Goal: Information Seeking & Learning: Learn about a topic

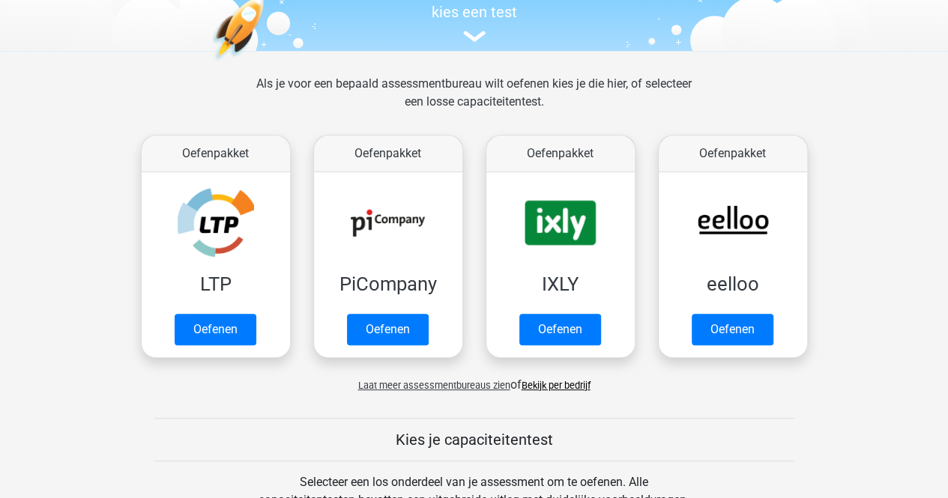
scroll to position [164, 0]
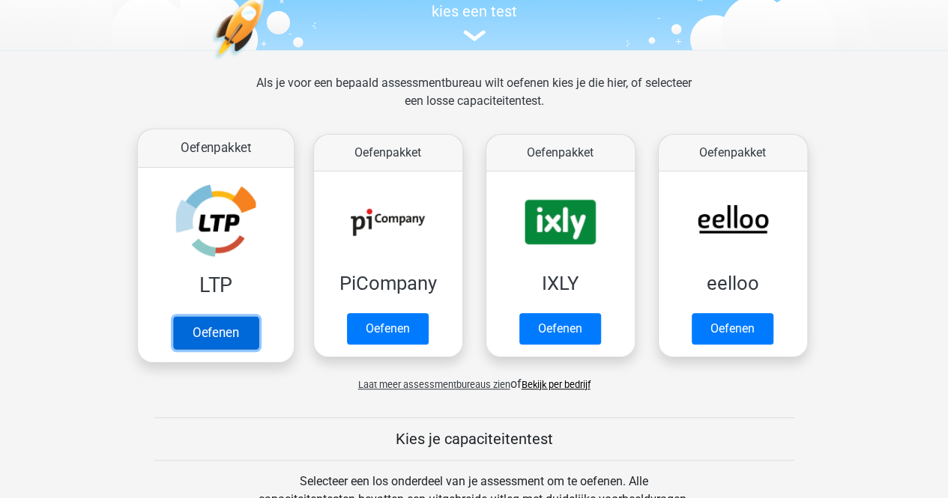
click at [222, 336] on link "Oefenen" at bounding box center [214, 332] width 85 height 33
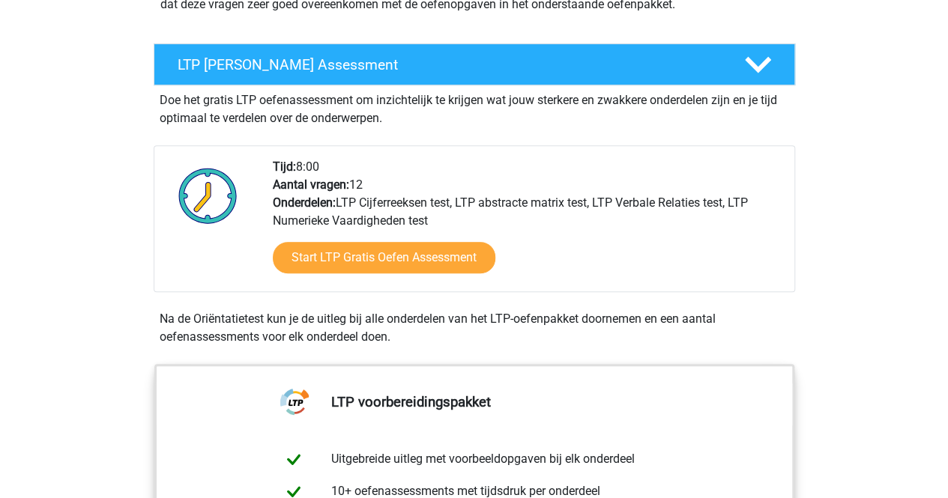
scroll to position [235, 0]
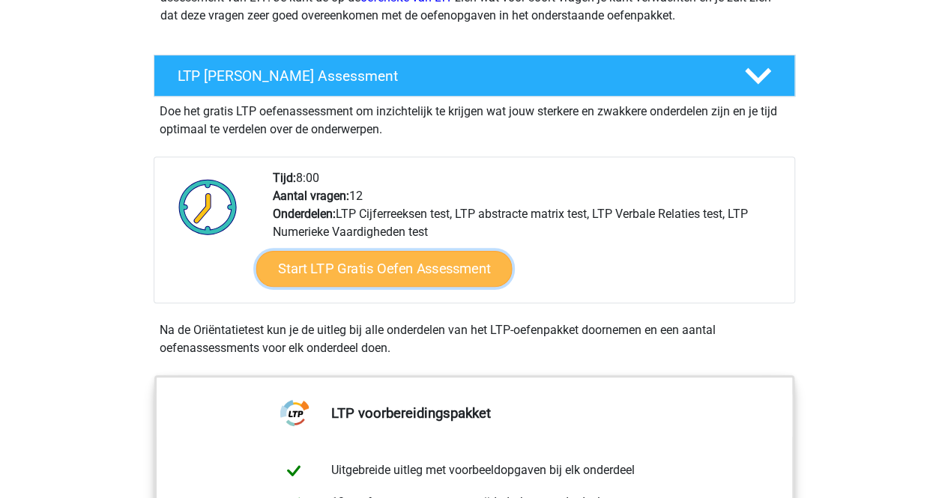
click at [383, 262] on link "Start LTP Gratis Oefen Assessment" at bounding box center [384, 269] width 256 height 36
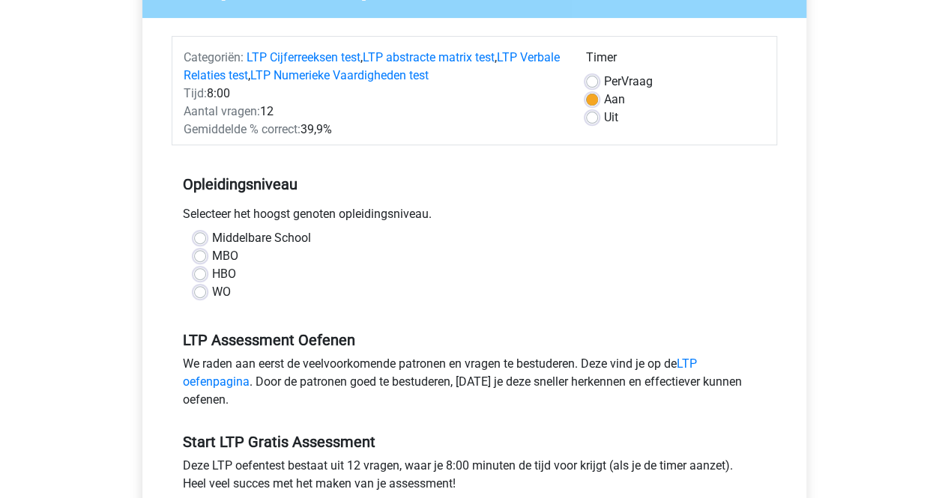
scroll to position [167, 0]
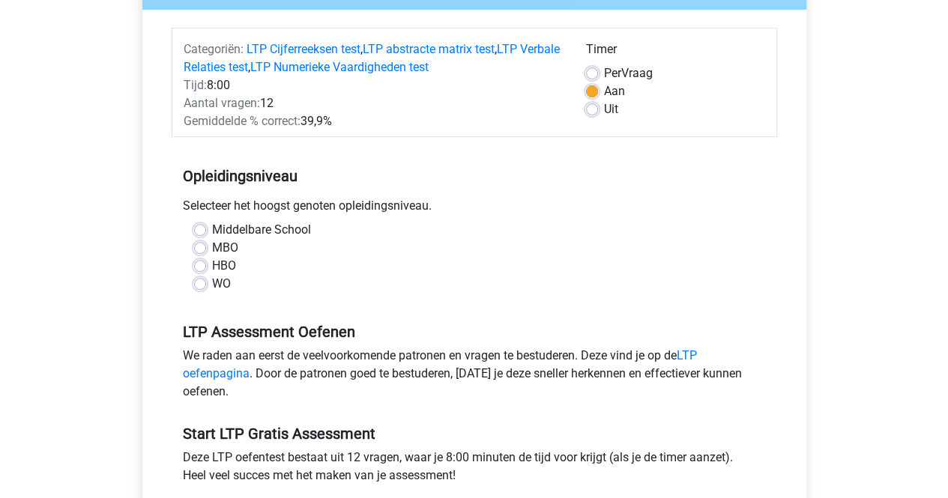
click at [212, 248] on label "MBO" at bounding box center [225, 248] width 26 height 18
click at [199, 248] on input "MBO" at bounding box center [200, 246] width 12 height 15
radio input "true"
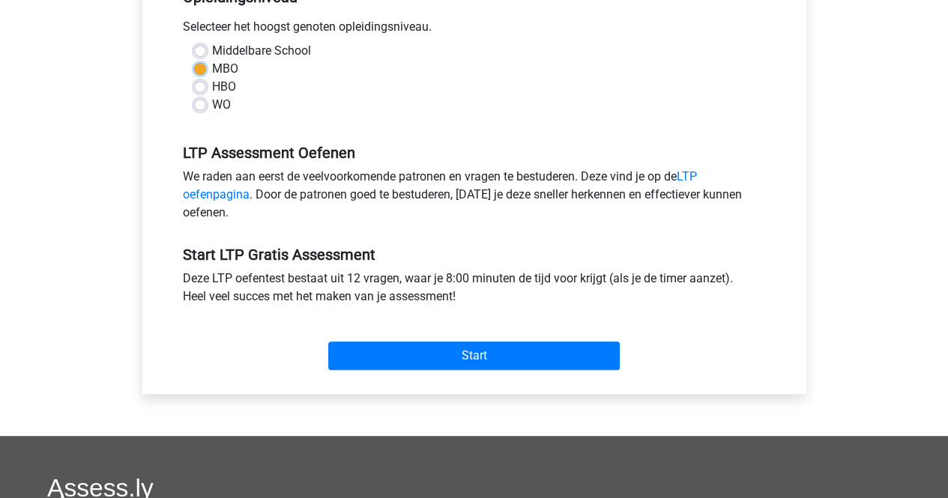
scroll to position [351, 0]
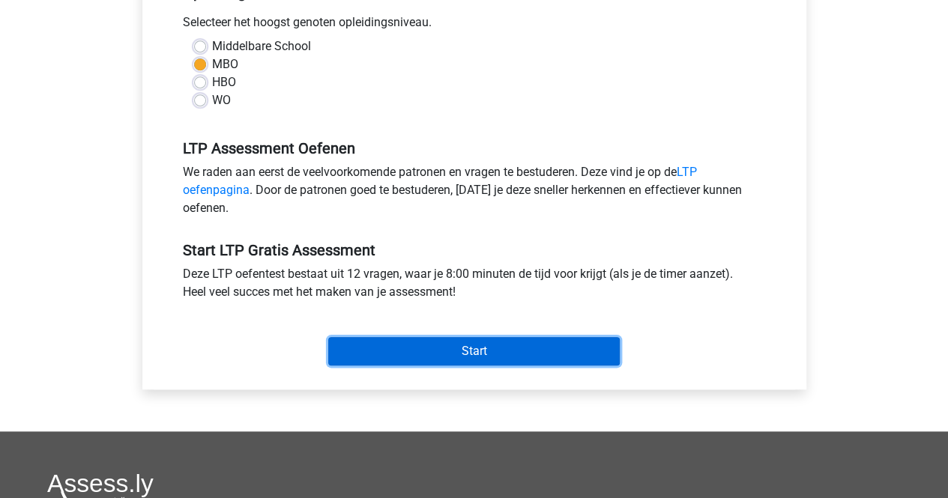
click at [450, 353] on input "Start" at bounding box center [473, 351] width 291 height 28
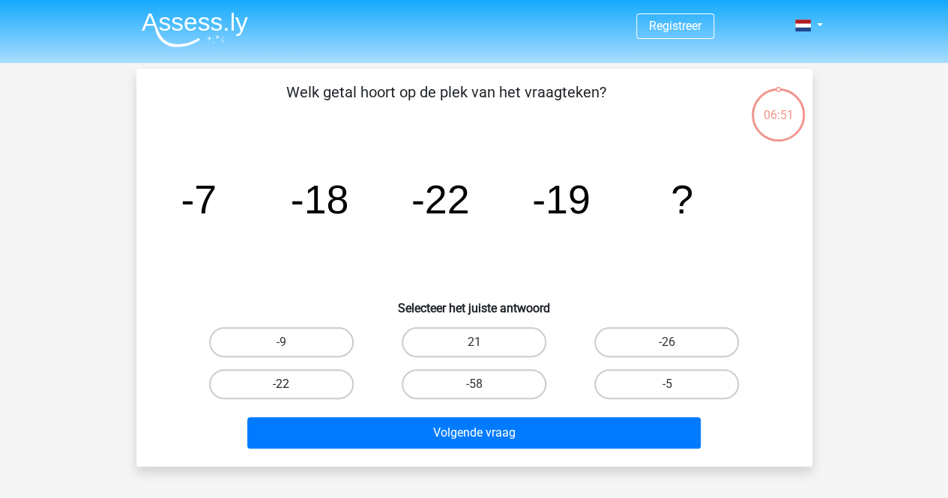
click at [297, 381] on label "-22" at bounding box center [281, 384] width 145 height 30
click at [291, 384] on input "-22" at bounding box center [286, 389] width 10 height 10
radio input "true"
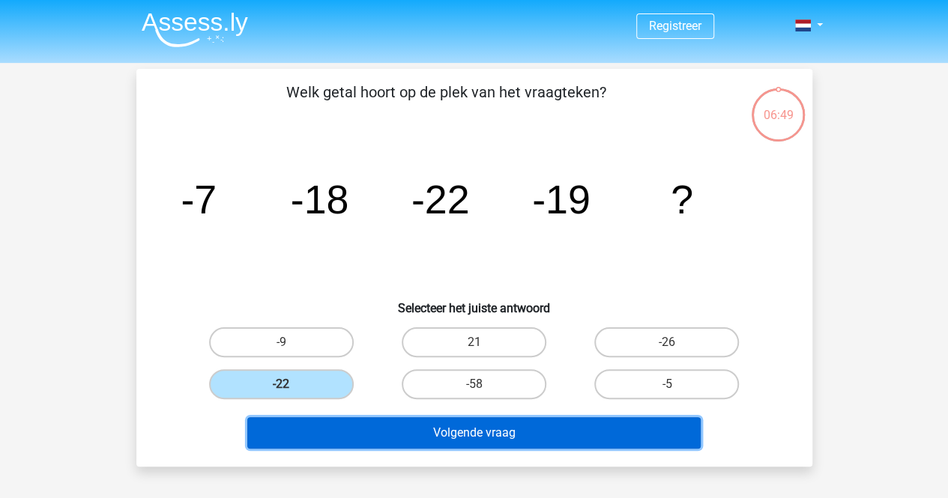
click at [534, 431] on button "Volgende vraag" at bounding box center [473, 432] width 453 height 31
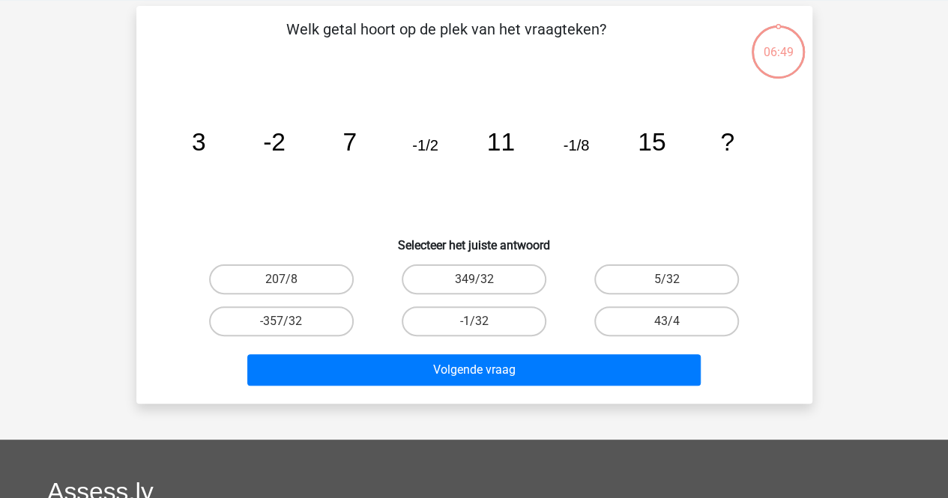
scroll to position [69, 0]
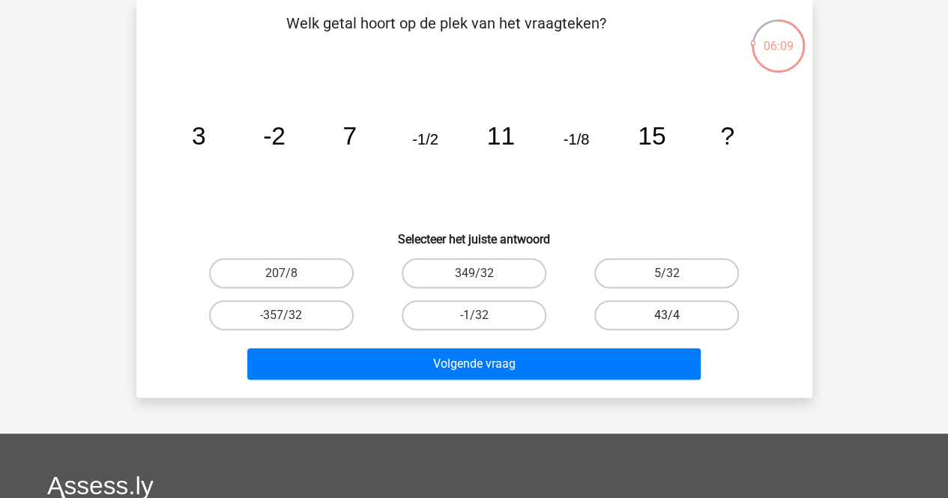
click at [669, 309] on label "43/4" at bounding box center [666, 315] width 145 height 30
click at [669, 315] on input "43/4" at bounding box center [672, 320] width 10 height 10
radio input "true"
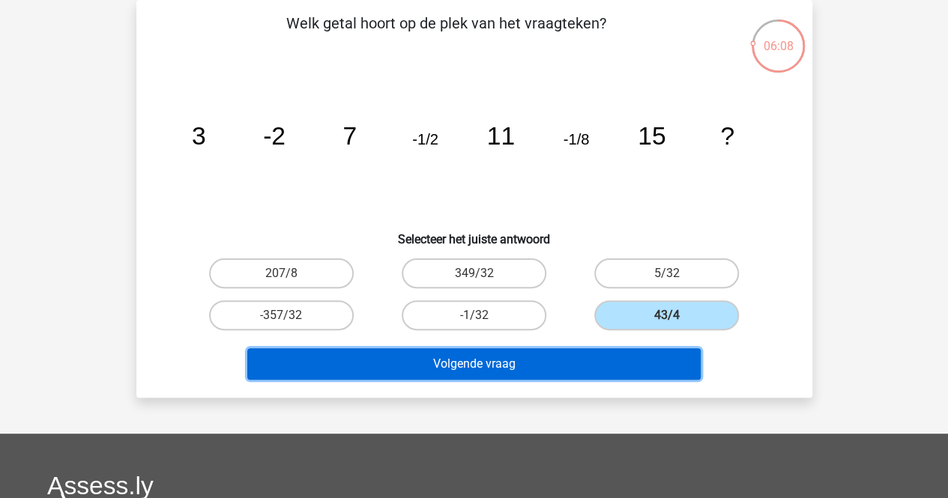
click at [534, 356] on button "Volgende vraag" at bounding box center [473, 363] width 453 height 31
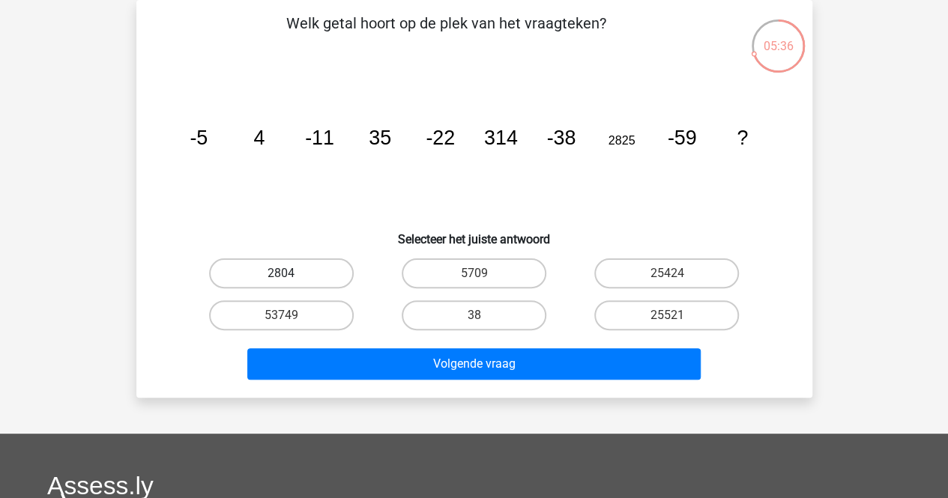
click at [279, 269] on label "2804" at bounding box center [281, 274] width 145 height 30
click at [281, 274] on input "2804" at bounding box center [286, 279] width 10 height 10
radio input "true"
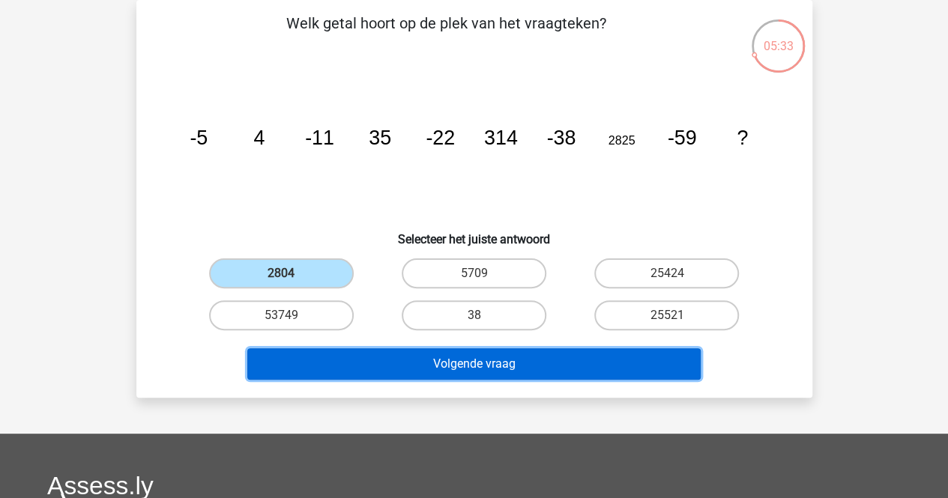
click at [488, 362] on button "Volgende vraag" at bounding box center [473, 363] width 453 height 31
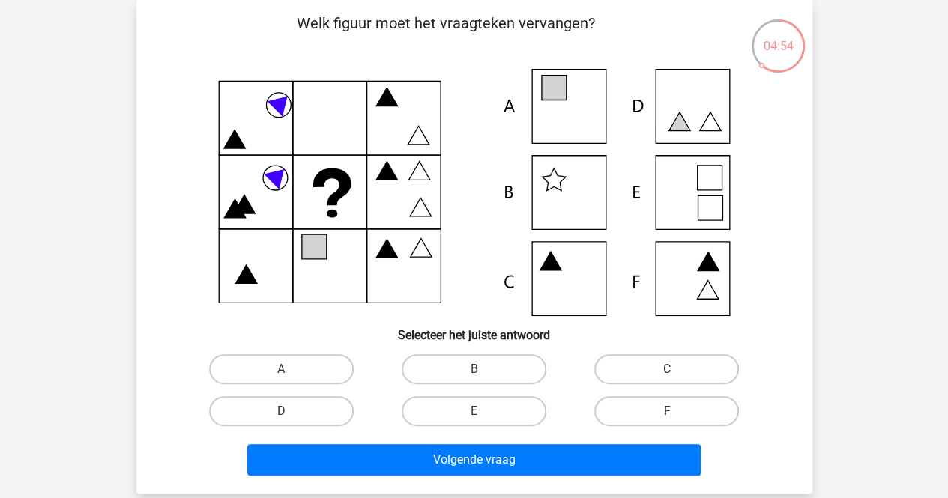
click at [407, 189] on icon at bounding box center [474, 192] width 604 height 247
click at [701, 261] on icon at bounding box center [474, 192] width 604 height 247
click at [683, 414] on label "F" at bounding box center [666, 411] width 145 height 30
click at [677, 414] on input "F" at bounding box center [672, 416] width 10 height 10
radio input "true"
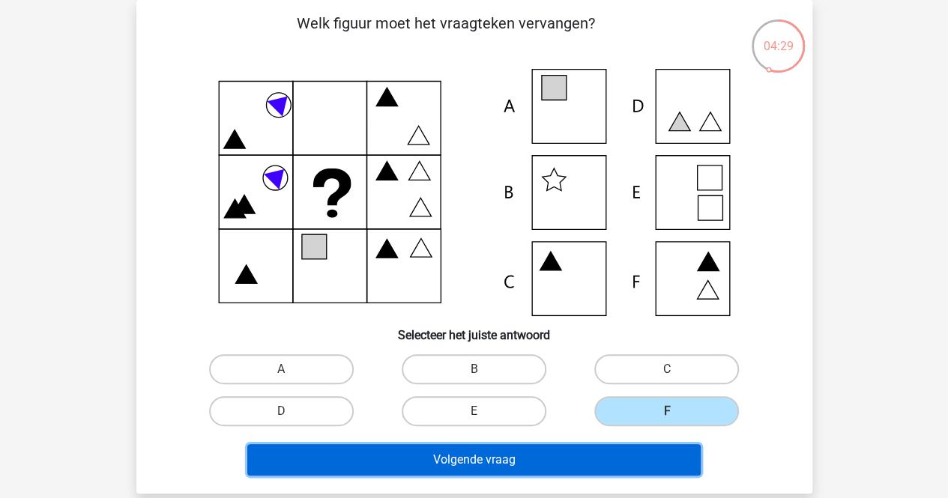
click at [524, 448] on button "Volgende vraag" at bounding box center [473, 459] width 453 height 31
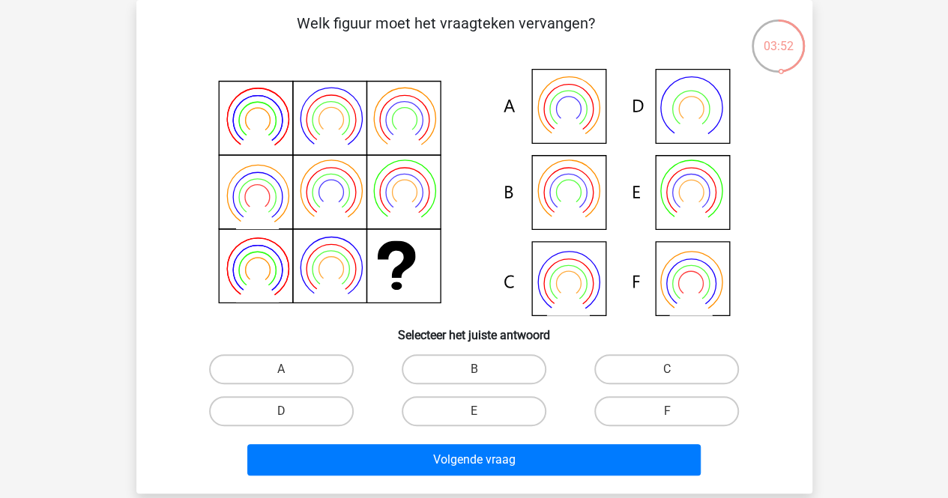
click at [695, 203] on icon at bounding box center [690, 207] width 43 height 34
click at [671, 367] on label "C" at bounding box center [666, 369] width 145 height 30
click at [671, 369] on input "C" at bounding box center [672, 374] width 10 height 10
radio input "true"
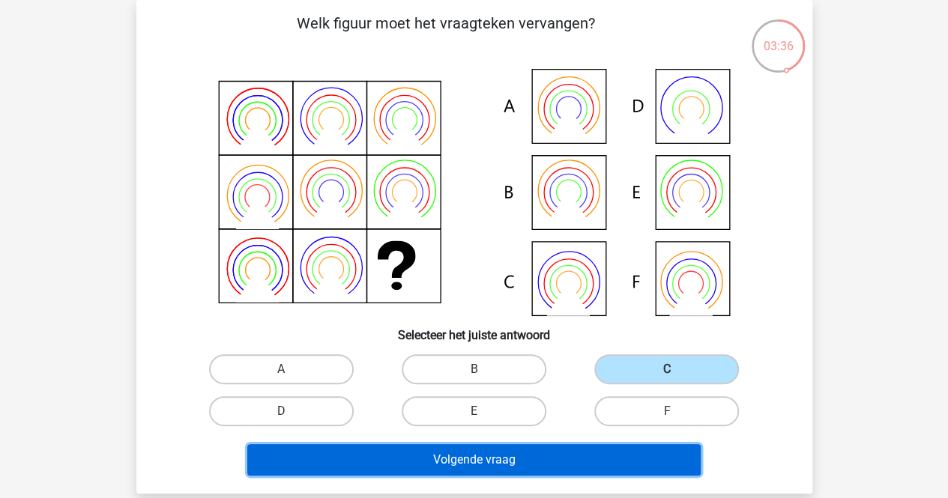
click at [476, 464] on button "Volgende vraag" at bounding box center [473, 459] width 453 height 31
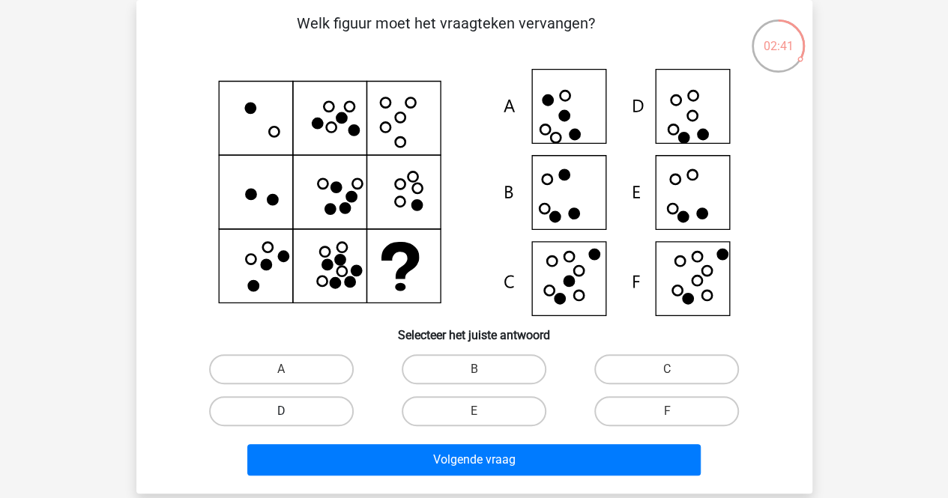
click at [327, 402] on label "D" at bounding box center [281, 411] width 145 height 30
click at [291, 411] on input "D" at bounding box center [286, 416] width 10 height 10
radio input "true"
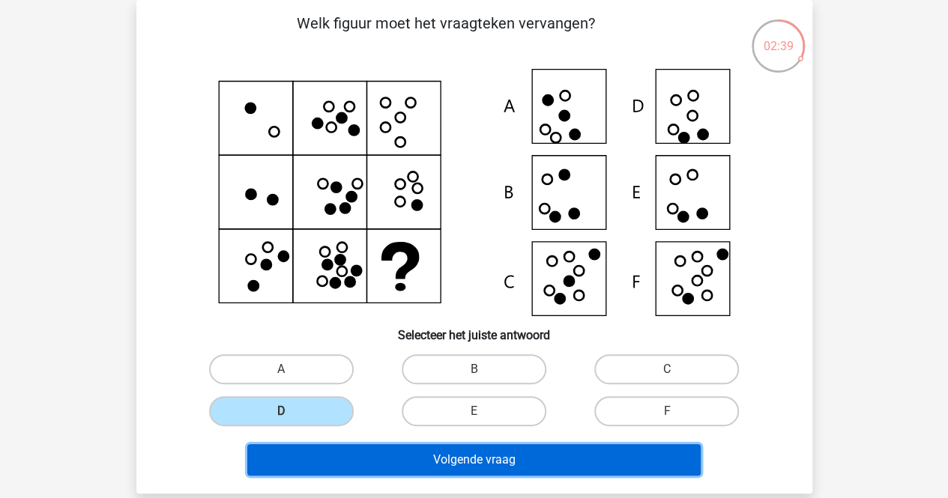
click at [585, 456] on button "Volgende vraag" at bounding box center [473, 459] width 453 height 31
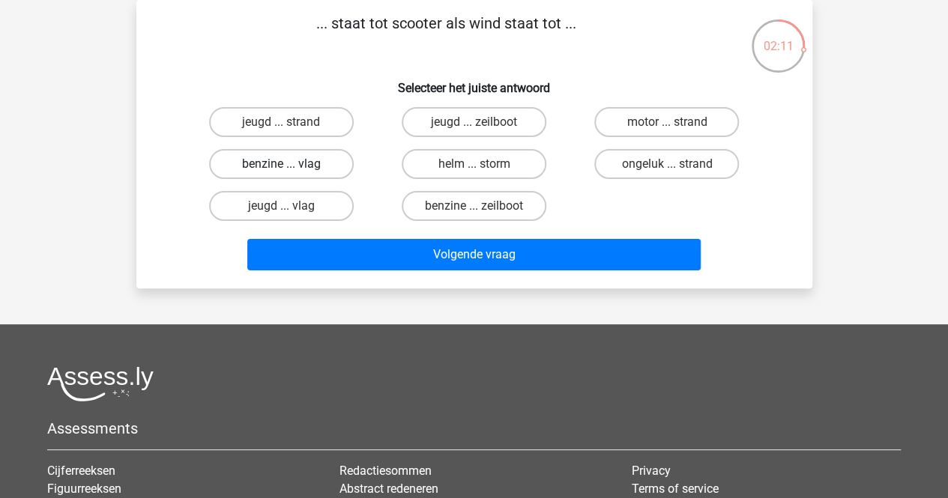
click at [325, 158] on label "benzine ... vlag" at bounding box center [281, 164] width 145 height 30
click at [291, 164] on input "benzine ... vlag" at bounding box center [286, 169] width 10 height 10
radio input "true"
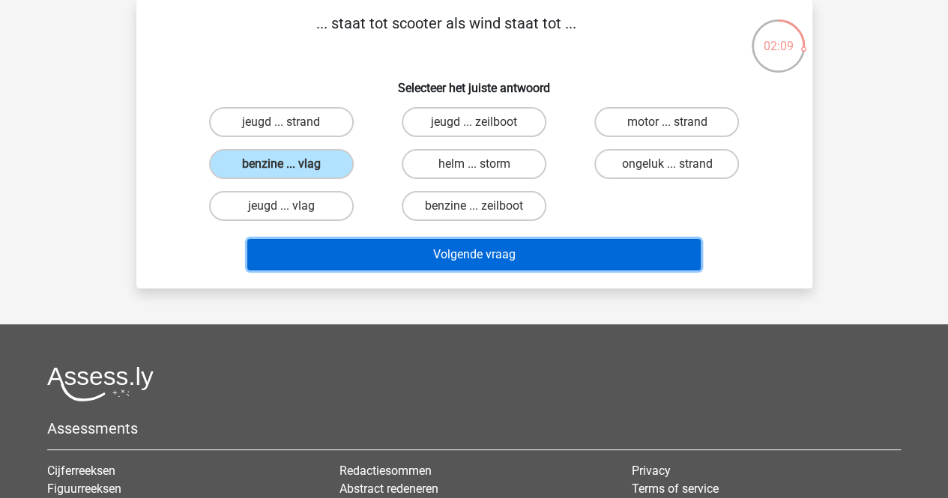
click at [496, 250] on button "Volgende vraag" at bounding box center [473, 254] width 453 height 31
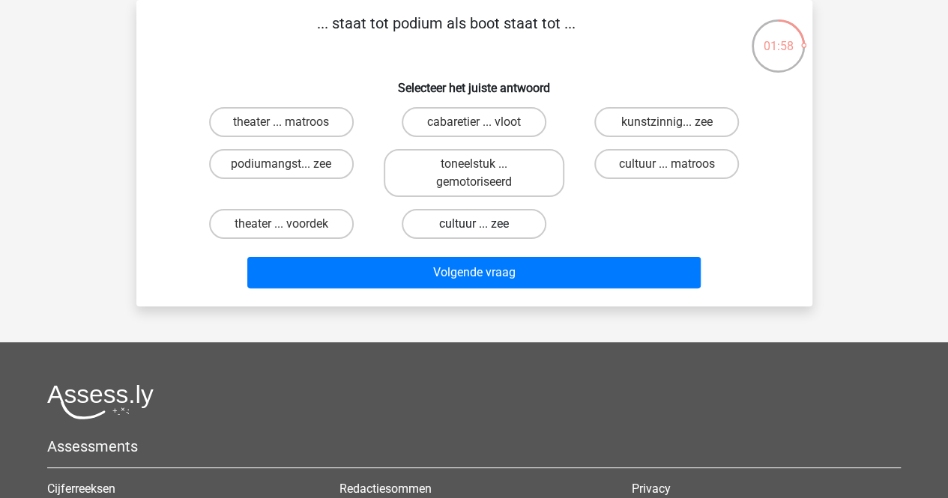
click at [492, 220] on label "cultuur ... zee" at bounding box center [474, 224] width 145 height 30
click at [483, 224] on input "cultuur ... zee" at bounding box center [479, 229] width 10 height 10
radio input "true"
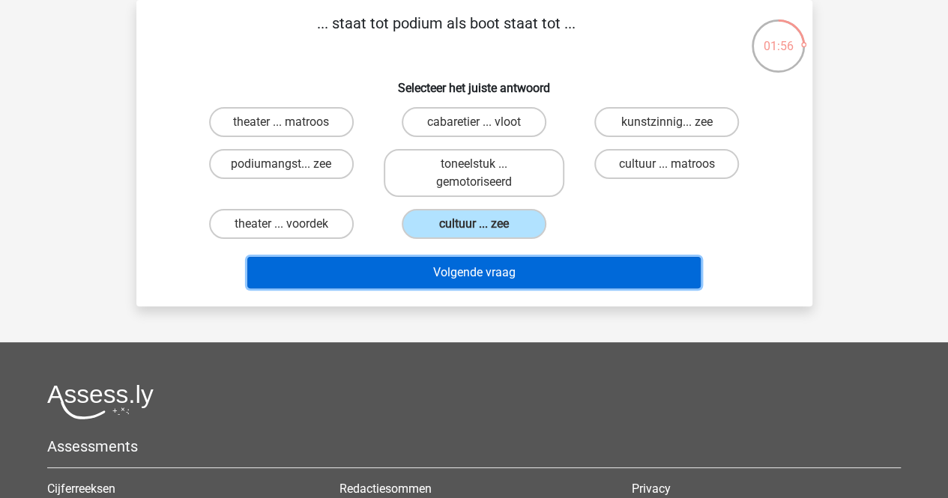
click at [523, 265] on button "Volgende vraag" at bounding box center [473, 272] width 453 height 31
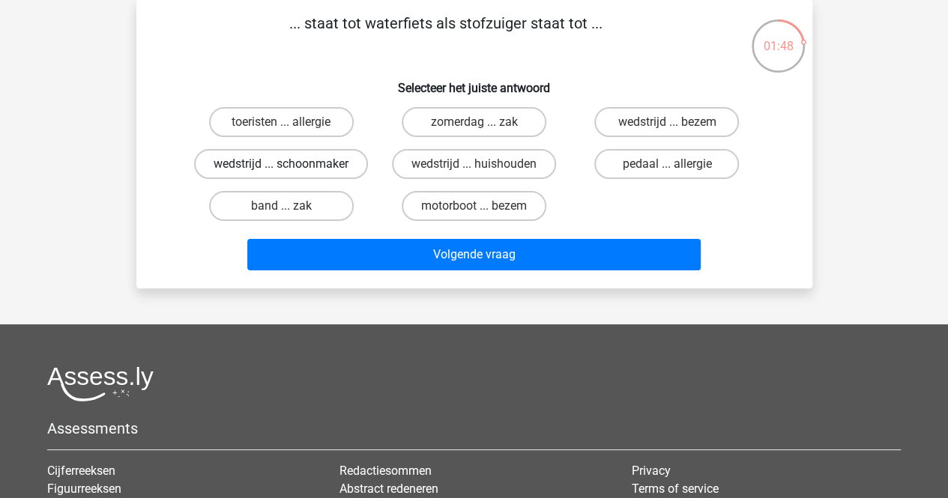
click at [345, 163] on label "wedstrijd ... schoonmaker" at bounding box center [281, 164] width 174 height 30
click at [291, 164] on input "wedstrijd ... schoonmaker" at bounding box center [286, 169] width 10 height 10
radio input "true"
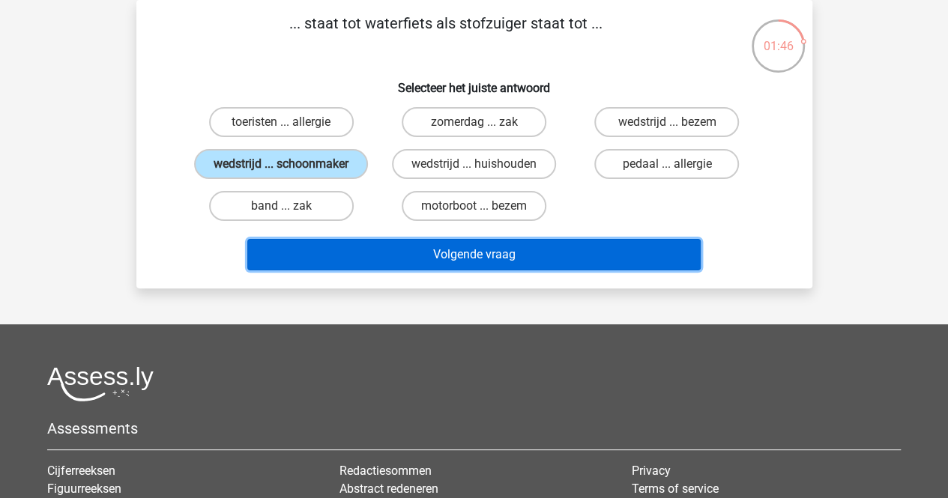
click at [552, 251] on button "Volgende vraag" at bounding box center [473, 254] width 453 height 31
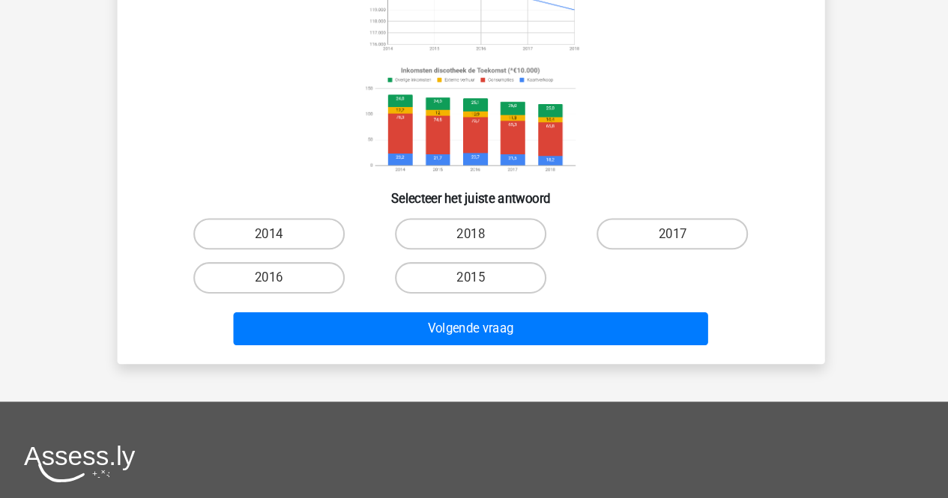
scroll to position [193, 0]
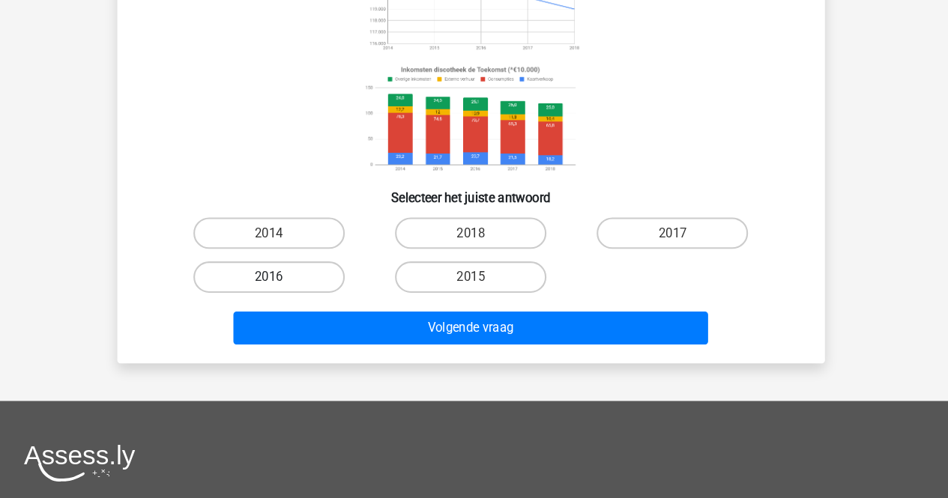
click at [292, 292] on label "2016" at bounding box center [281, 287] width 145 height 30
click at [291, 292] on input "2016" at bounding box center [286, 292] width 10 height 10
radio input "true"
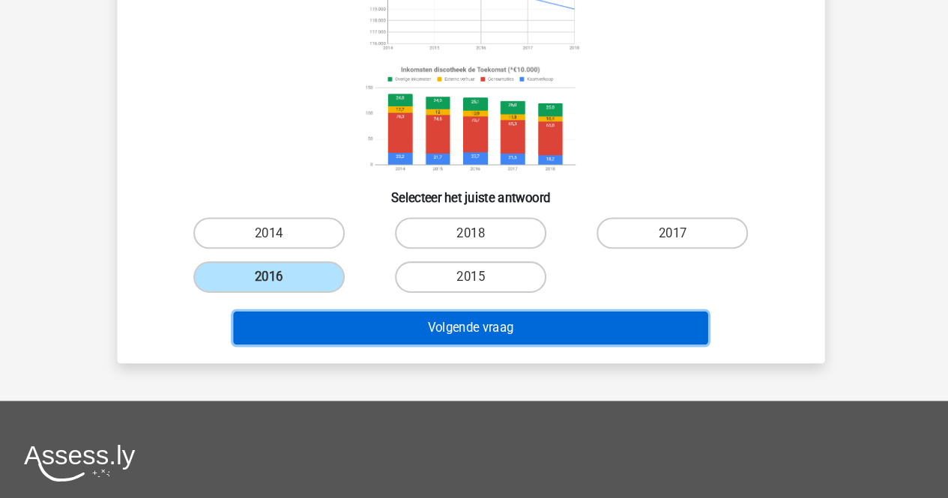
click at [490, 334] on button "Volgende vraag" at bounding box center [473, 335] width 453 height 31
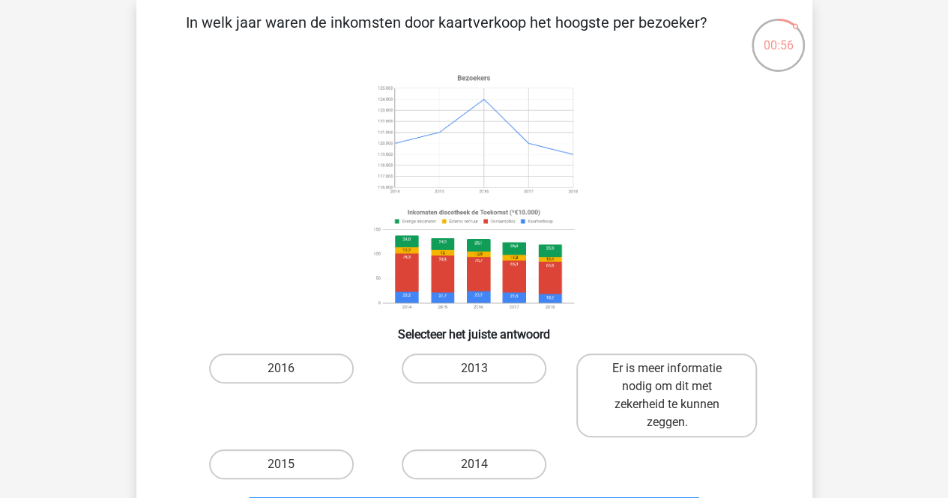
scroll to position [71, 0]
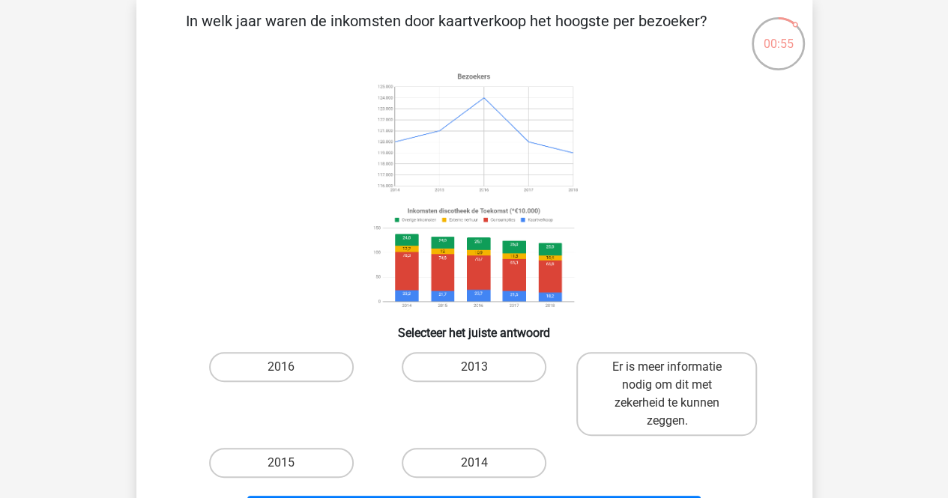
click at [297, 363] on label "2016" at bounding box center [281, 367] width 145 height 30
click at [291, 367] on input "2016" at bounding box center [286, 372] width 10 height 10
radio input "true"
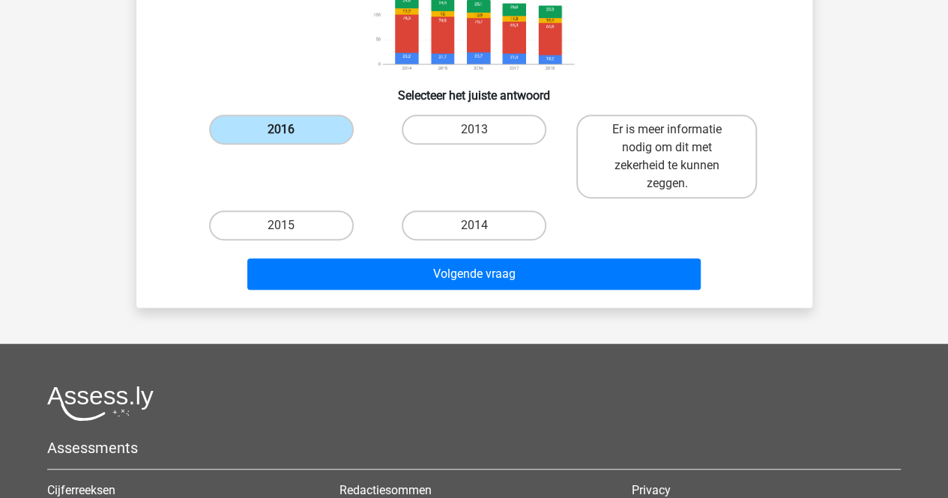
scroll to position [309, 0]
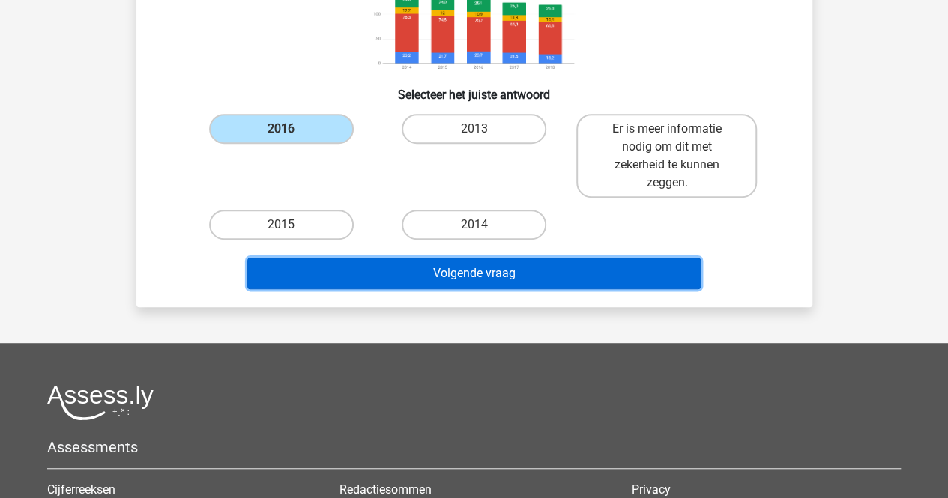
click at [499, 277] on button "Volgende vraag" at bounding box center [473, 273] width 453 height 31
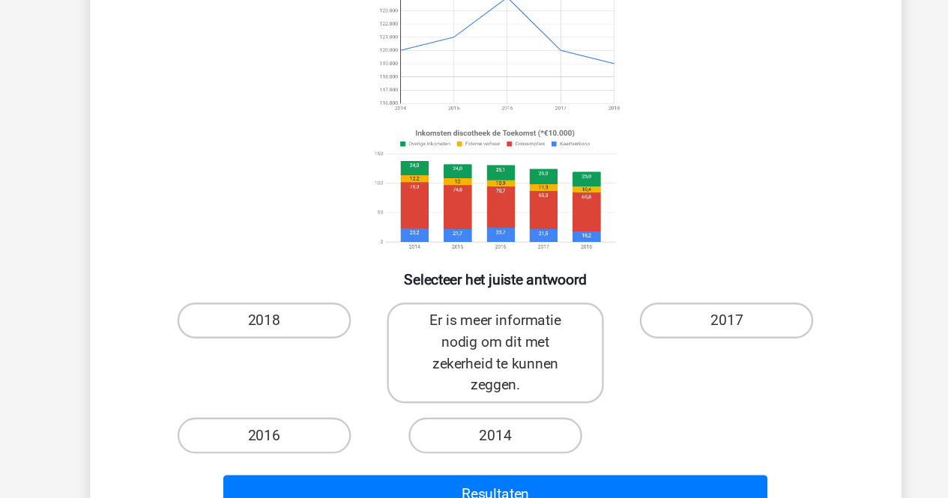
scroll to position [93, 0]
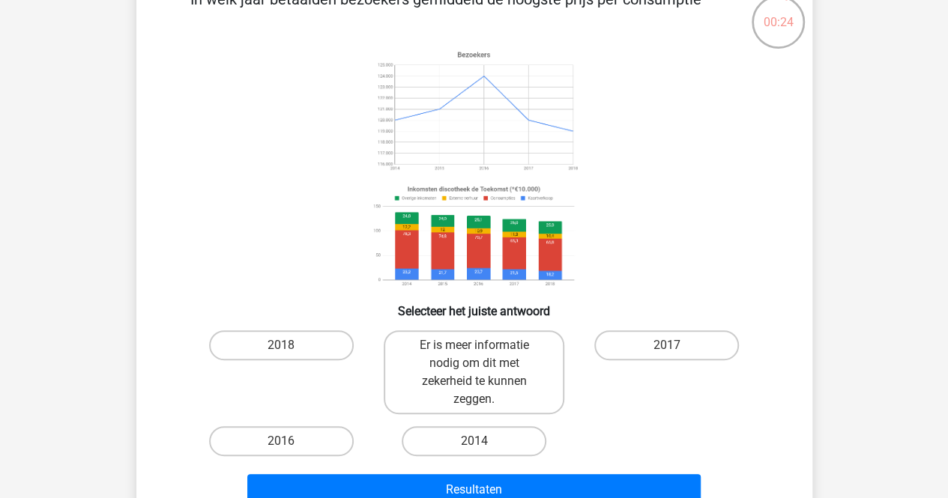
click at [482, 444] on input "2014" at bounding box center [479, 446] width 10 height 10
radio input "true"
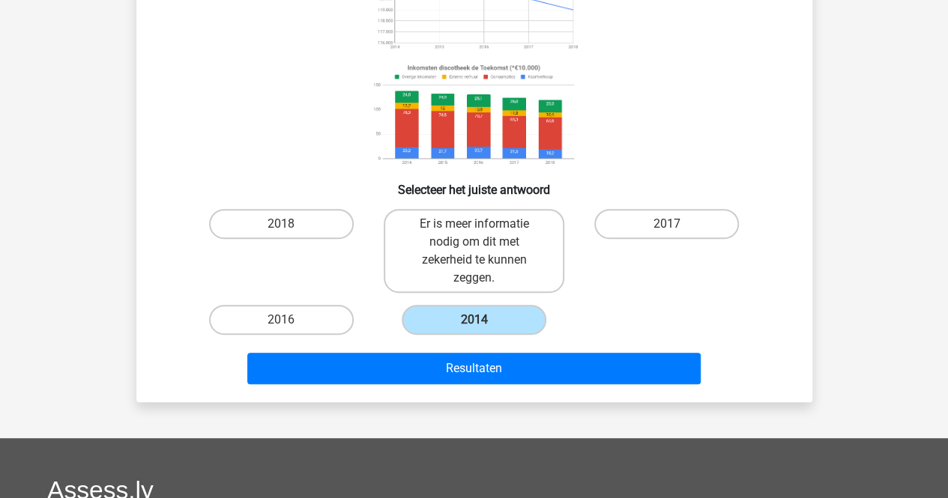
scroll to position [216, 0]
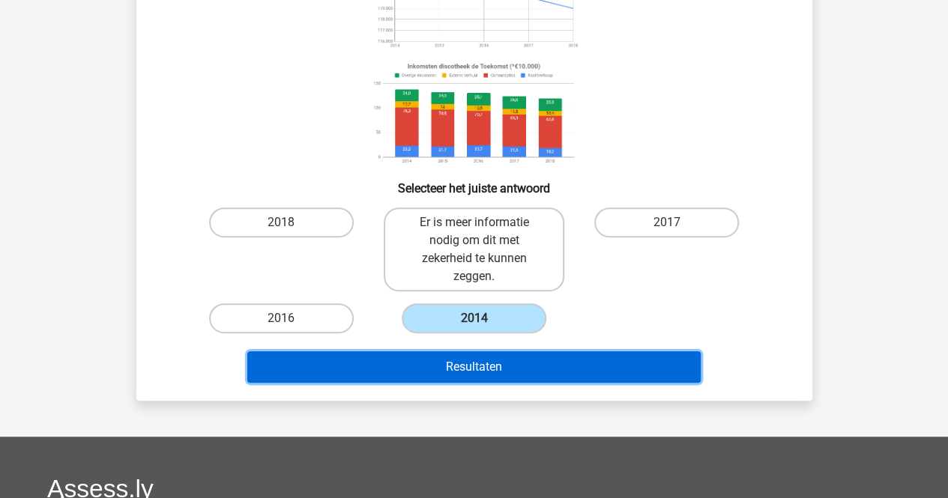
click at [577, 366] on button "Resultaten" at bounding box center [473, 366] width 453 height 31
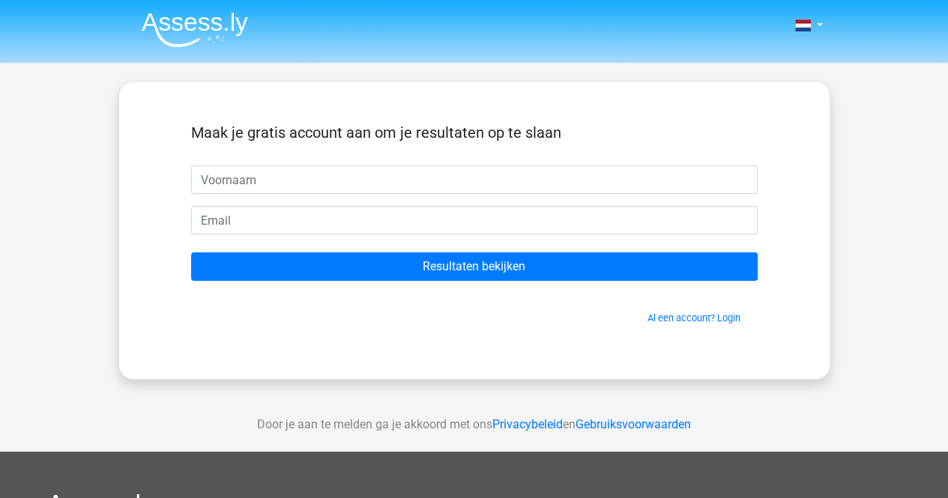
click at [334, 186] on input "text" at bounding box center [474, 180] width 567 height 28
type input "Jam"
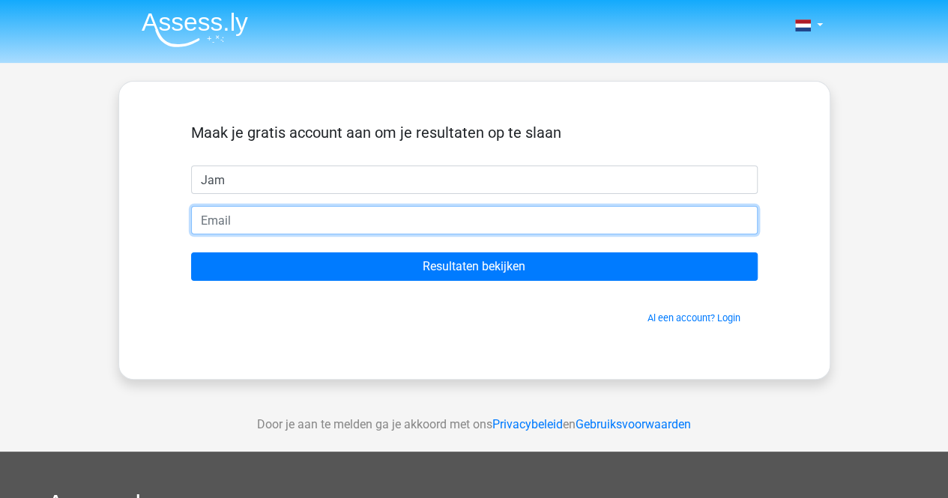
click at [322, 222] on input "email" at bounding box center [474, 220] width 567 height 28
type input "[EMAIL_ADDRESS][DOMAIN_NAME]"
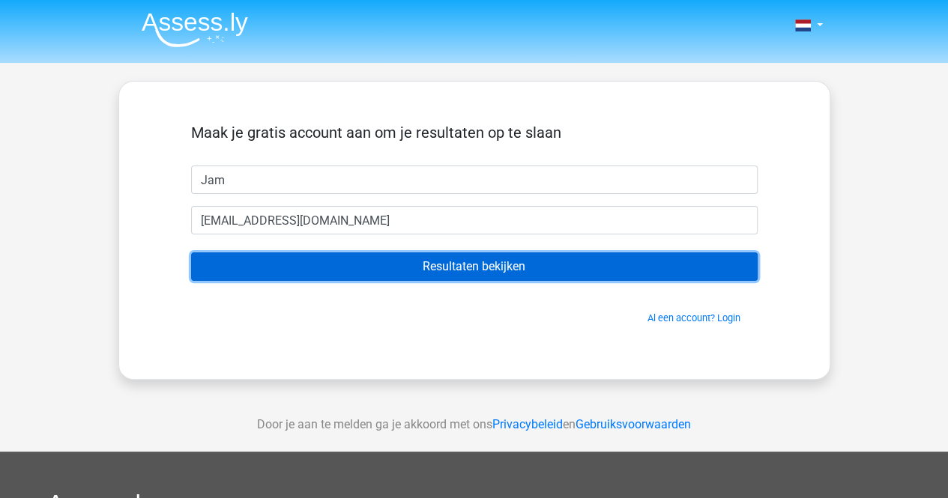
click at [476, 264] on input "Resultaten bekijken" at bounding box center [474, 267] width 567 height 28
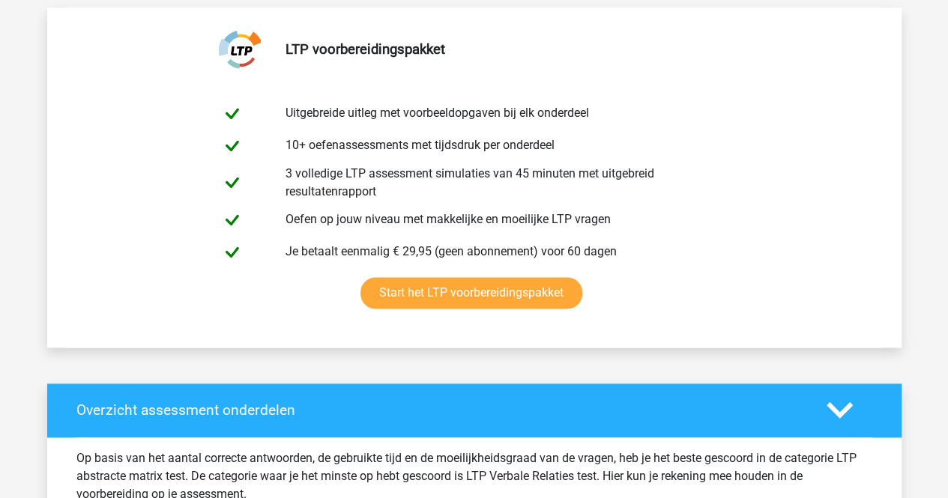
scroll to position [796, 0]
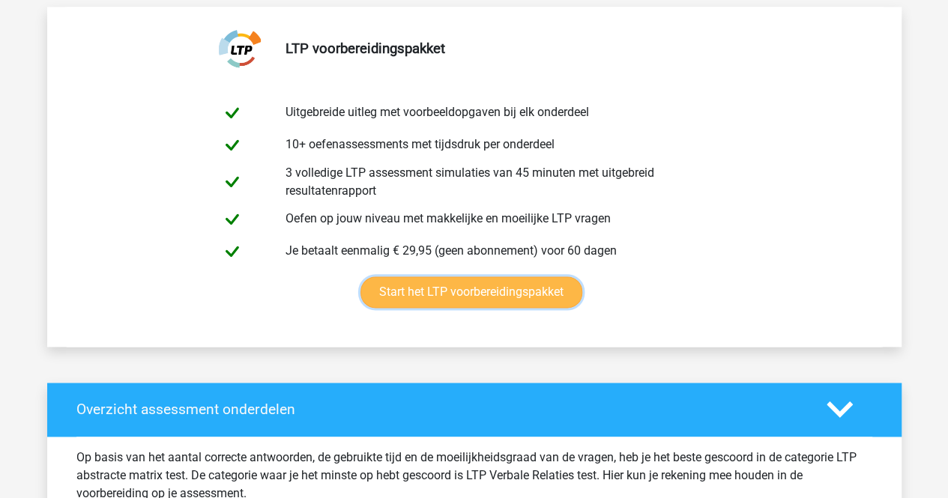
click at [510, 286] on link "Start het LTP voorbereidingspakket" at bounding box center [471, 292] width 222 height 31
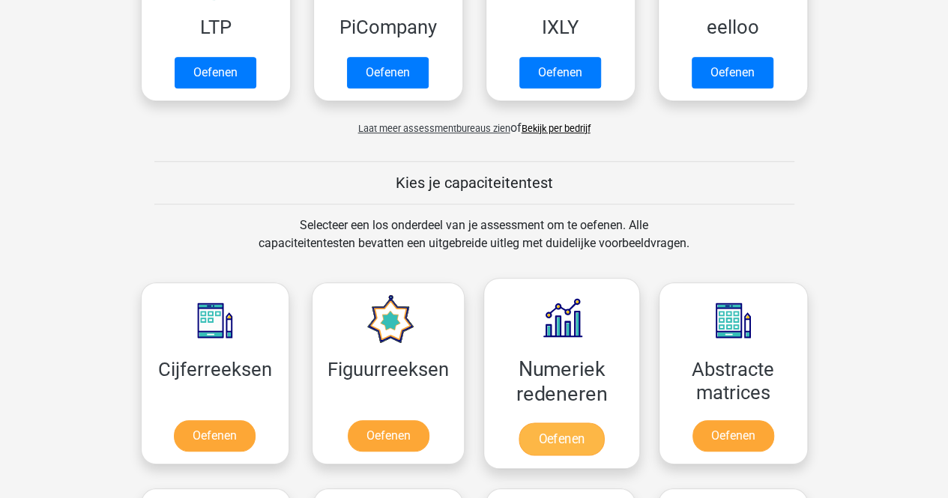
scroll to position [430, 0]
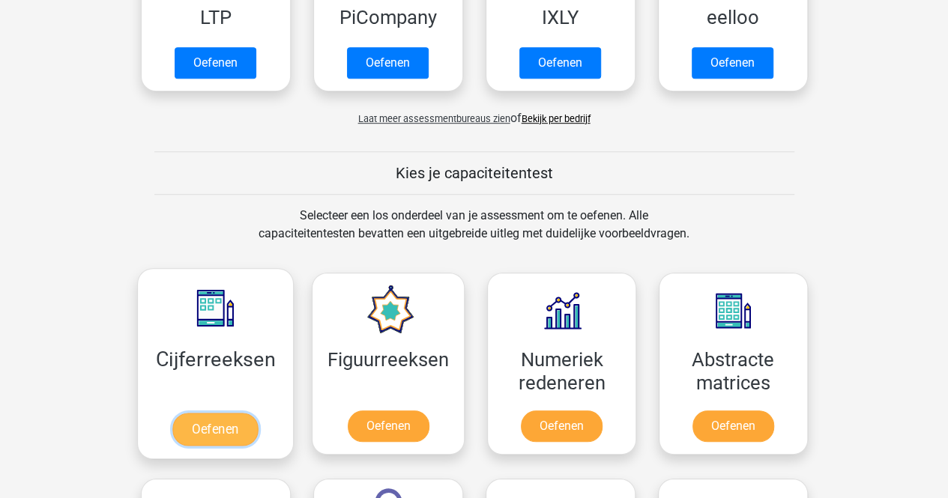
click at [209, 423] on link "Oefenen" at bounding box center [214, 429] width 85 height 33
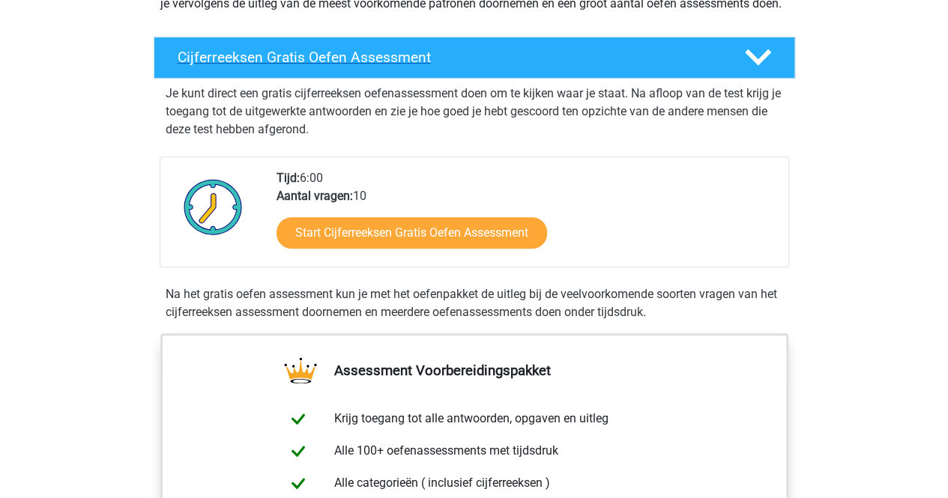
scroll to position [229, 0]
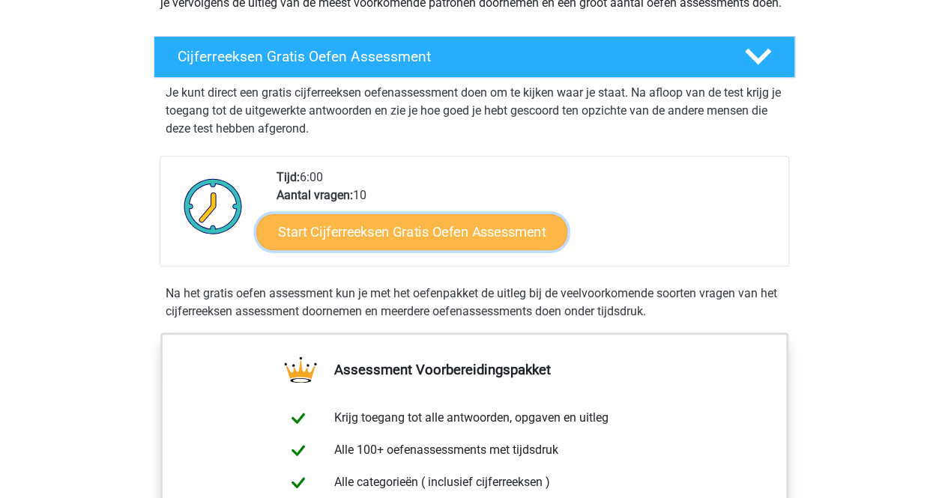
click at [484, 250] on link "Start Cijferreeksen Gratis Oefen Assessment" at bounding box center [411, 232] width 311 height 36
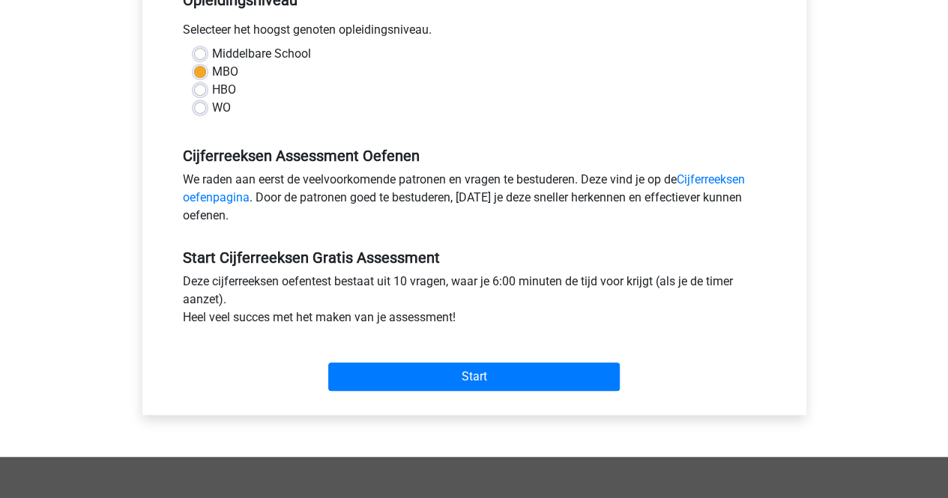
scroll to position [343, 0]
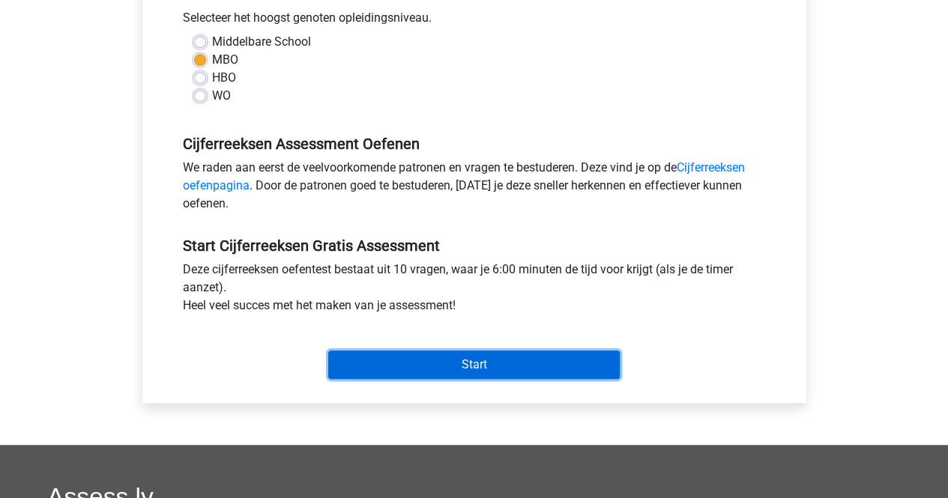
click at [515, 369] on input "Start" at bounding box center [473, 365] width 291 height 28
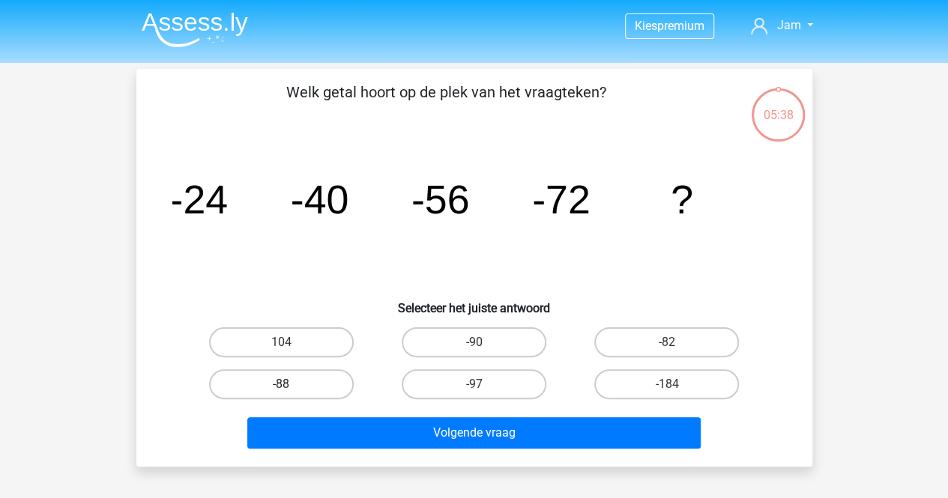
click at [300, 378] on label "-88" at bounding box center [281, 384] width 145 height 30
click at [291, 384] on input "-88" at bounding box center [286, 389] width 10 height 10
radio input "true"
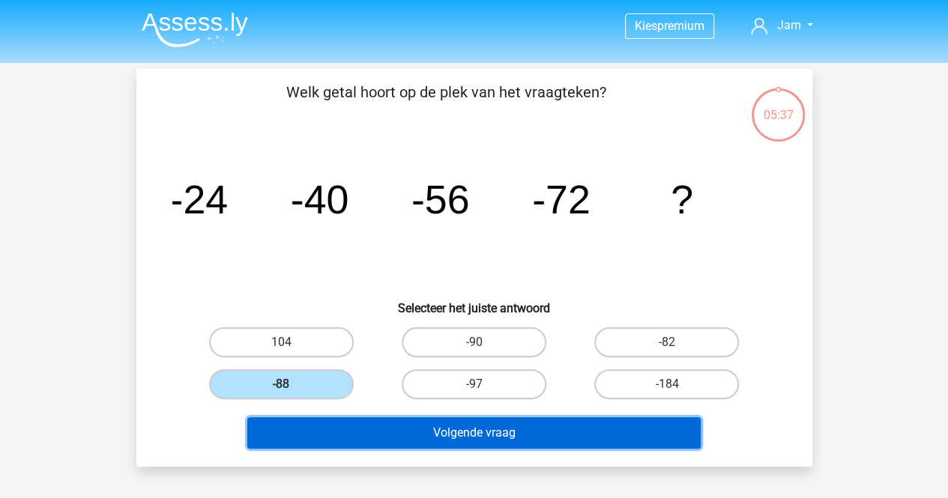
click at [540, 439] on button "Volgende vraag" at bounding box center [473, 432] width 453 height 31
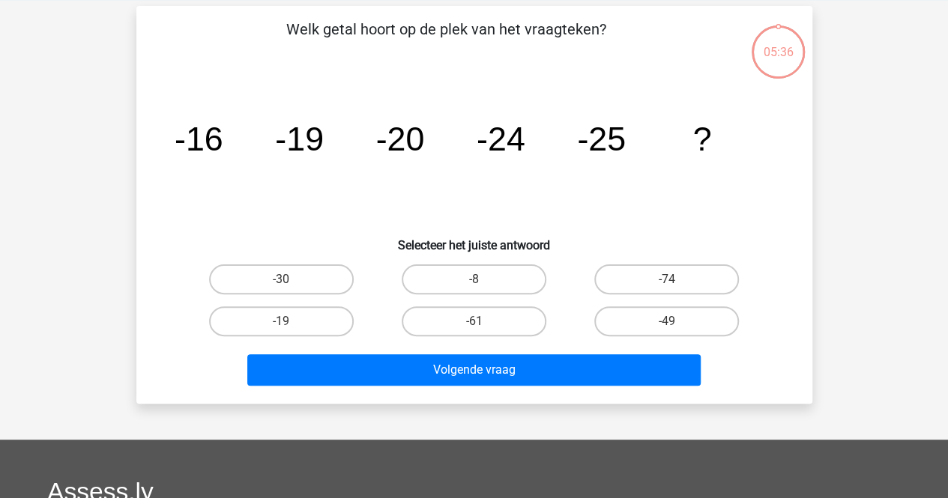
scroll to position [69, 0]
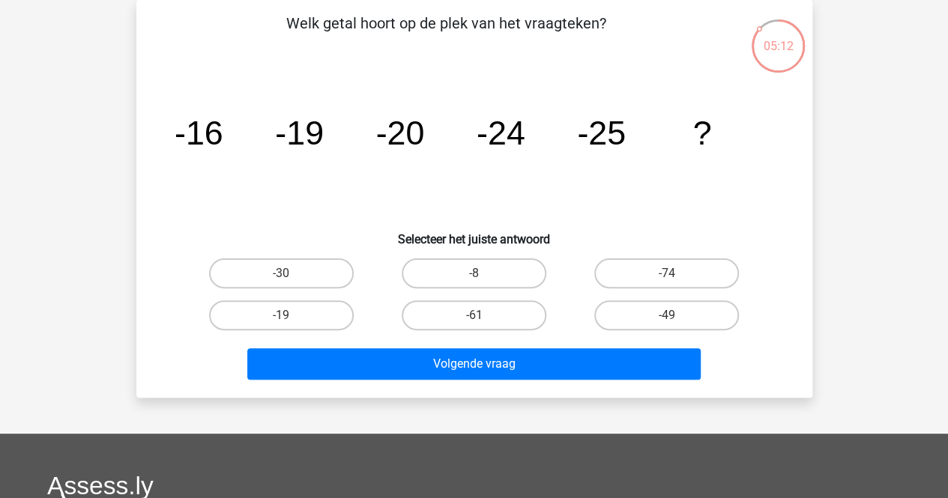
click at [253, 270] on label "-30" at bounding box center [281, 274] width 145 height 30
click at [281, 274] on input "-30" at bounding box center [286, 279] width 10 height 10
radio input "true"
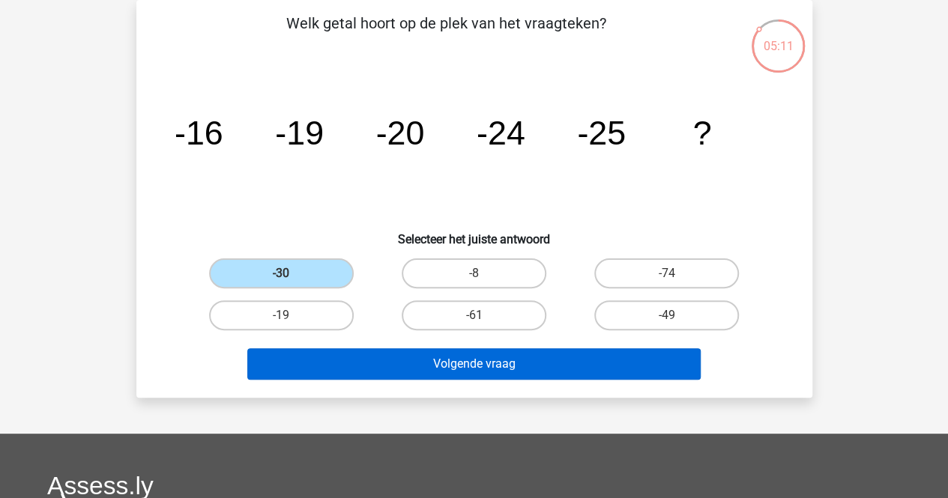
click at [497, 372] on button "Volgende vraag" at bounding box center [473, 363] width 453 height 31
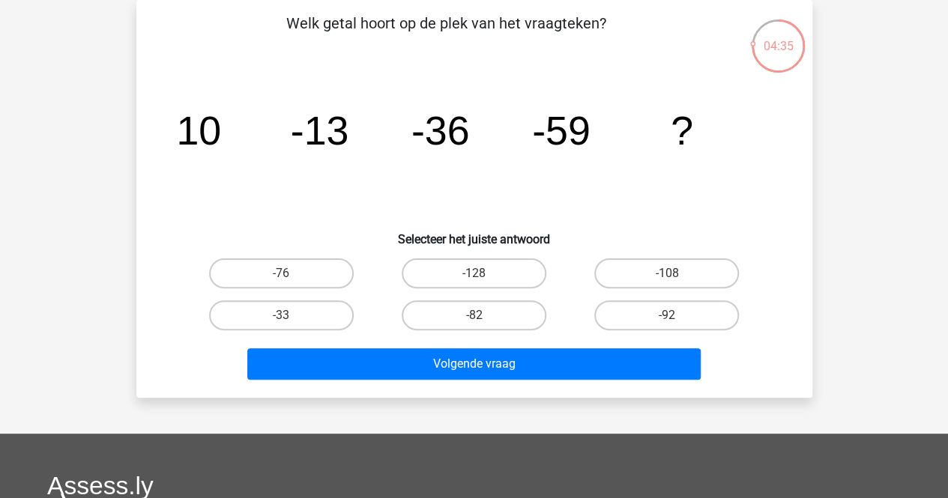
click at [844, 223] on div "Kies premium Jam jamal.doudouh@stedin.net" at bounding box center [474, 380] width 948 height 898
click at [311, 280] on label "-76" at bounding box center [281, 274] width 145 height 30
click at [291, 280] on input "-76" at bounding box center [286, 279] width 10 height 10
radio input "true"
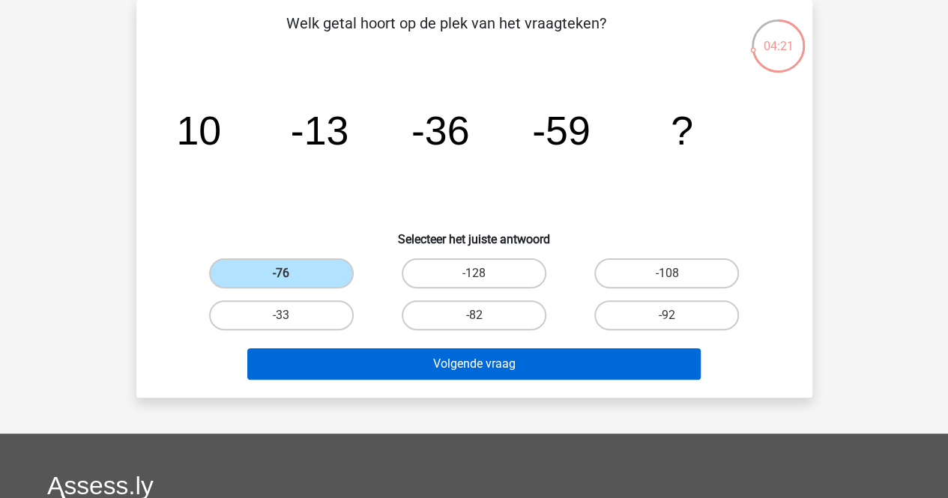
click at [505, 363] on button "Volgende vraag" at bounding box center [473, 363] width 453 height 31
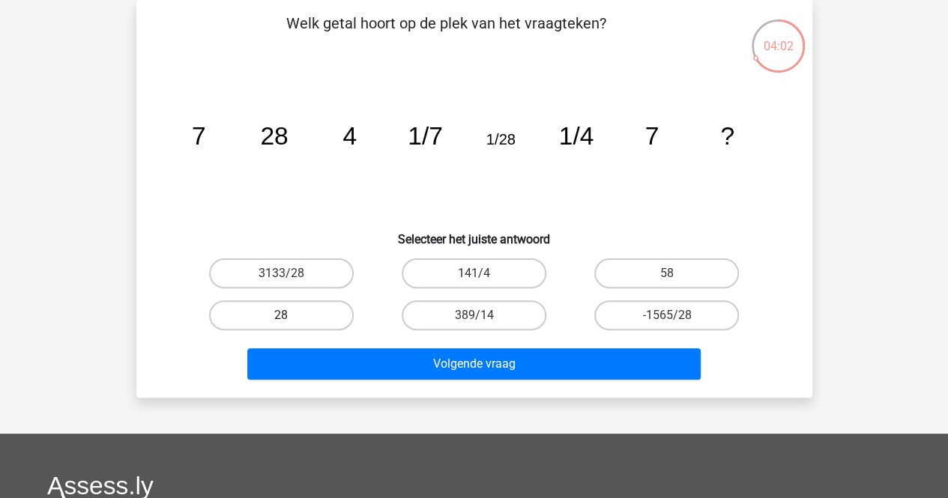
click at [268, 324] on label "28" at bounding box center [281, 315] width 145 height 30
click at [281, 324] on input "28" at bounding box center [286, 320] width 10 height 10
radio input "true"
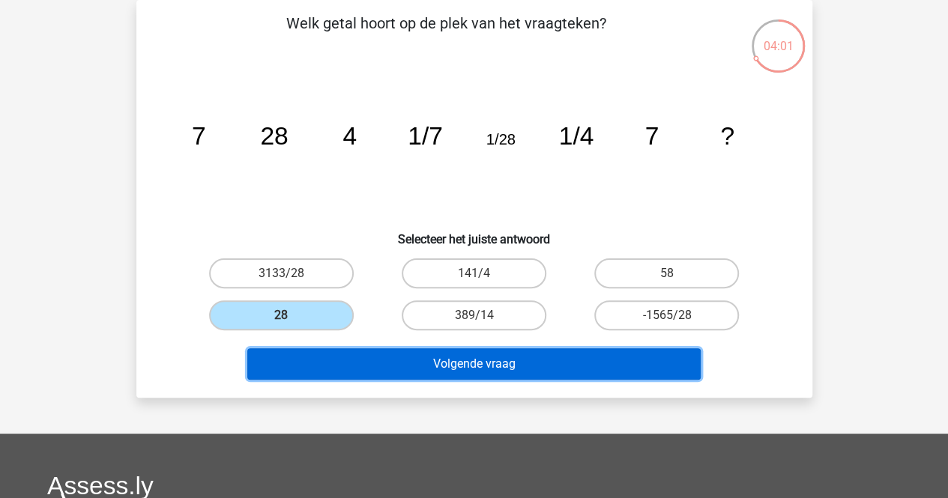
click at [548, 357] on button "Volgende vraag" at bounding box center [473, 363] width 453 height 31
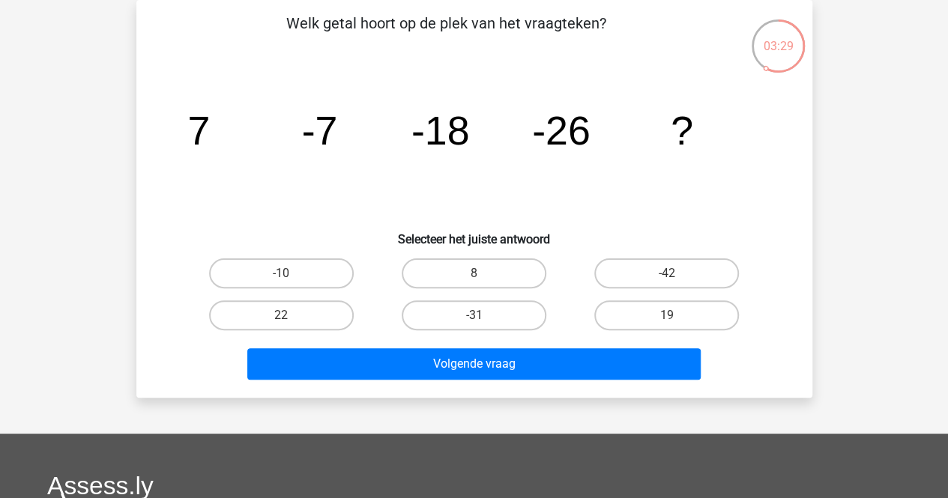
click at [484, 318] on label "-31" at bounding box center [474, 315] width 145 height 30
click at [483, 318] on input "-31" at bounding box center [479, 320] width 10 height 10
radio input "true"
click at [671, 278] on input "-42" at bounding box center [672, 279] width 10 height 10
radio input "true"
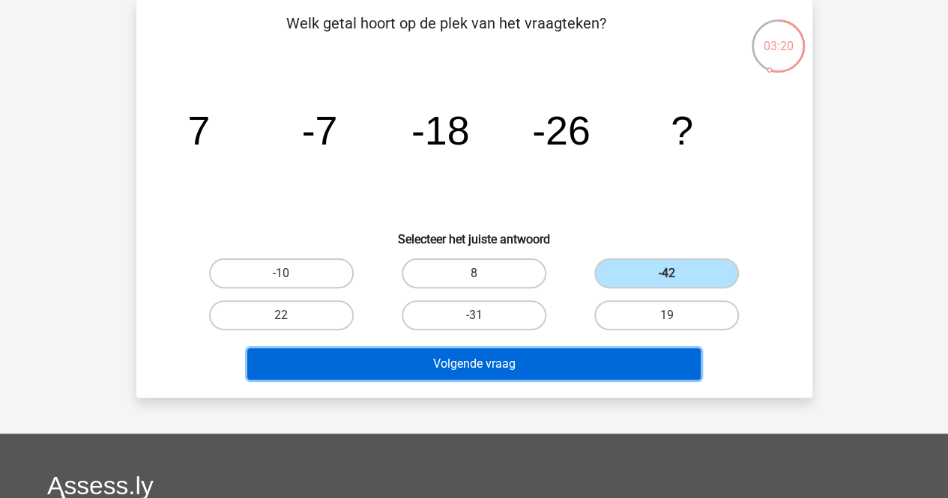
click at [528, 367] on button "Volgende vraag" at bounding box center [473, 363] width 453 height 31
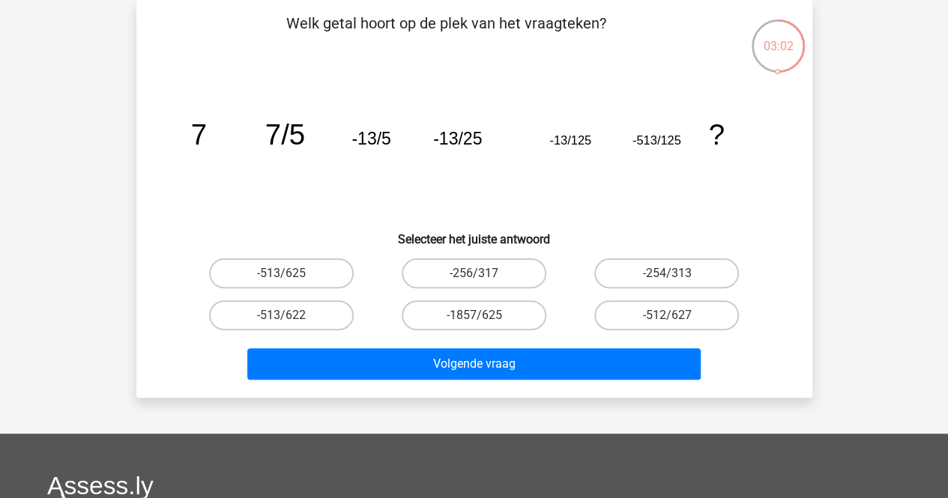
click at [465, 319] on label "-1857/625" at bounding box center [474, 315] width 145 height 30
click at [474, 319] on input "-1857/625" at bounding box center [479, 320] width 10 height 10
radio input "true"
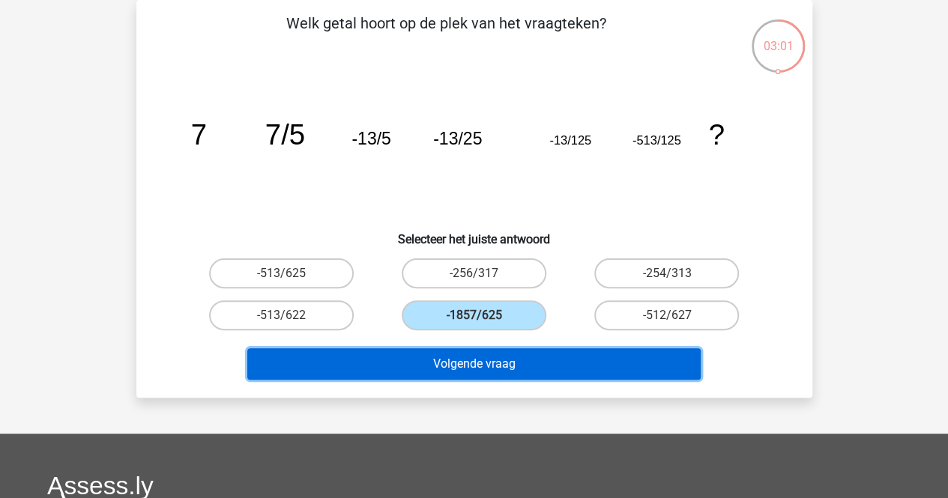
click at [543, 364] on button "Volgende vraag" at bounding box center [473, 363] width 453 height 31
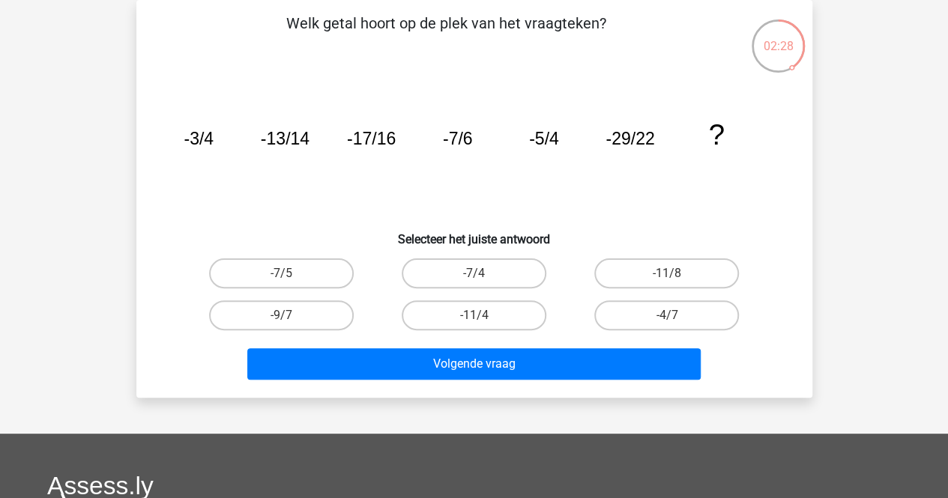
click at [477, 277] on input "-7/4" at bounding box center [479, 279] width 10 height 10
radio input "true"
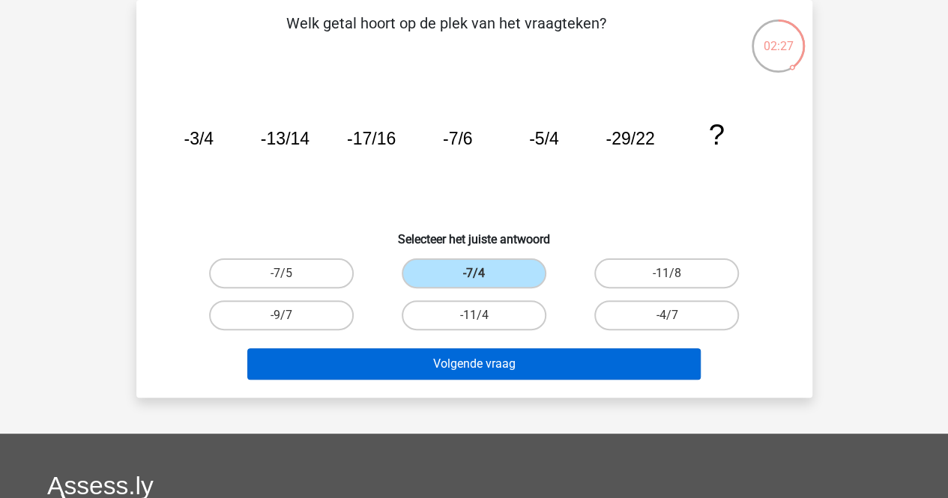
click at [514, 352] on button "Volgende vraag" at bounding box center [473, 363] width 453 height 31
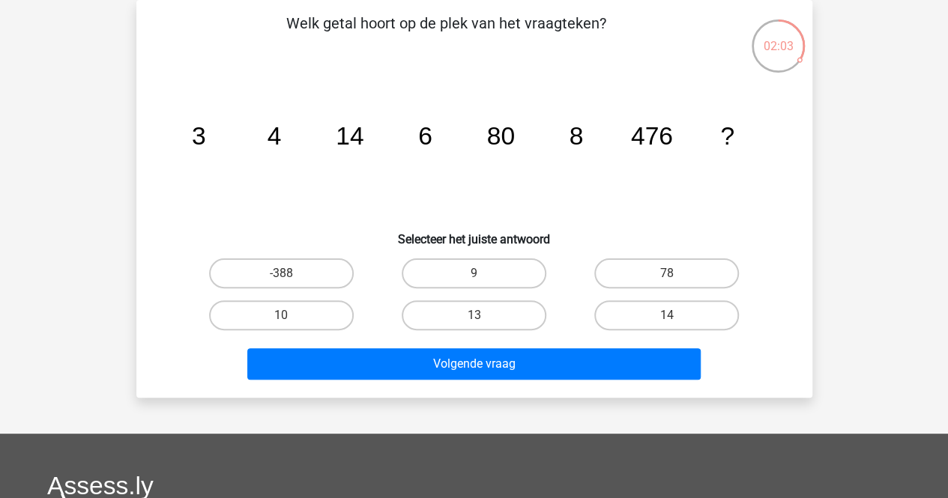
click at [285, 310] on label "10" at bounding box center [281, 315] width 145 height 30
click at [285, 315] on input "10" at bounding box center [286, 320] width 10 height 10
radio input "true"
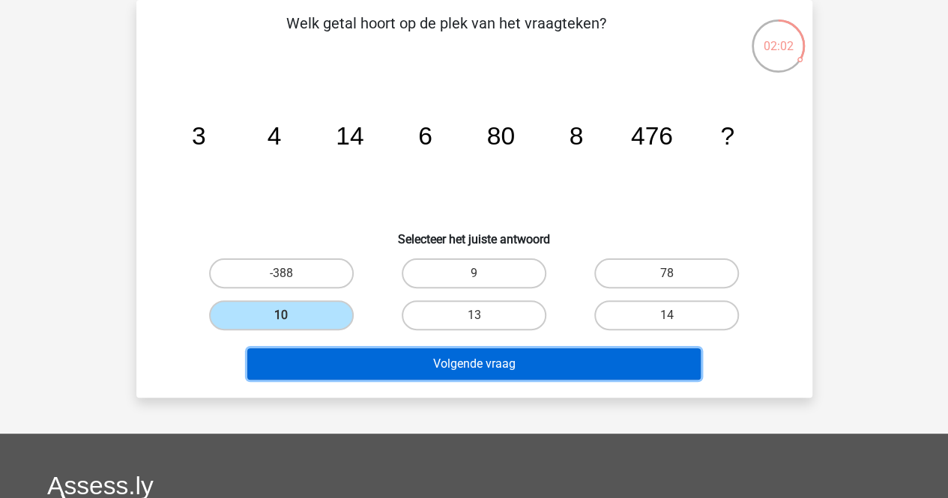
click at [529, 366] on button "Volgende vraag" at bounding box center [473, 363] width 453 height 31
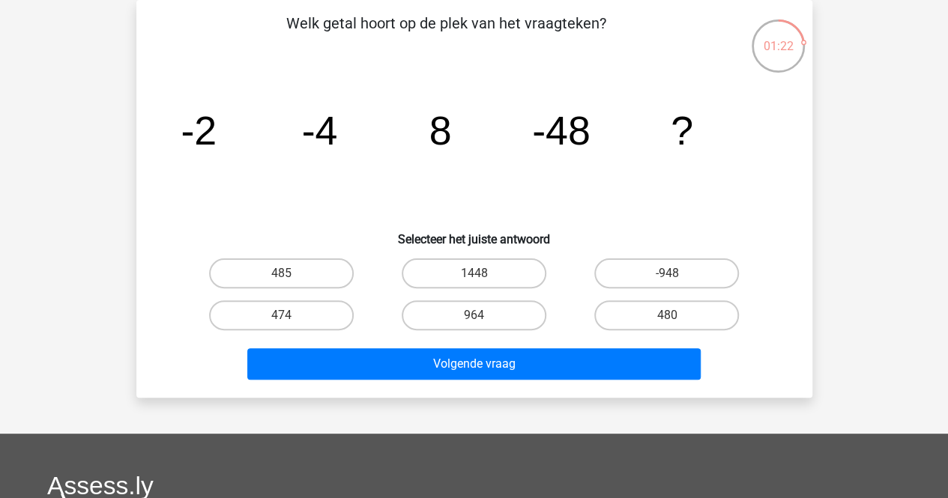
click at [501, 315] on label "964" at bounding box center [474, 315] width 145 height 30
click at [483, 315] on input "964" at bounding box center [479, 320] width 10 height 10
radio input "true"
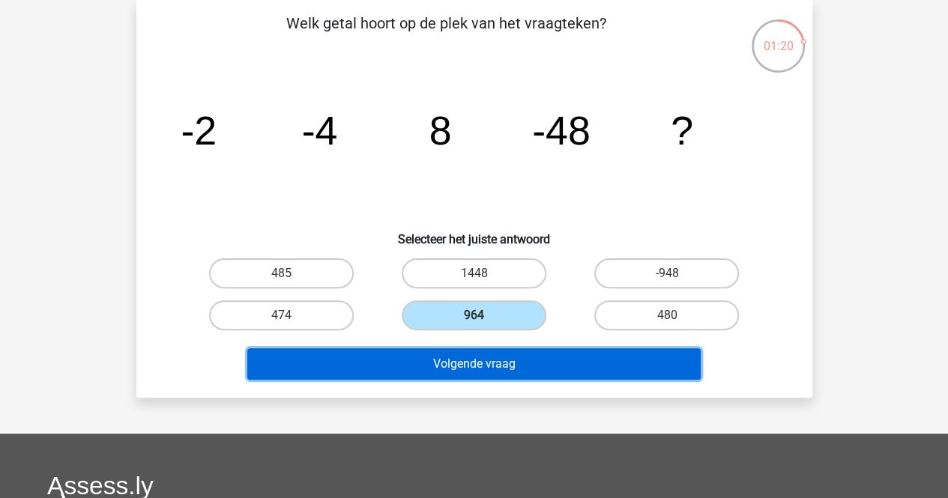
click at [519, 375] on button "Volgende vraag" at bounding box center [473, 363] width 453 height 31
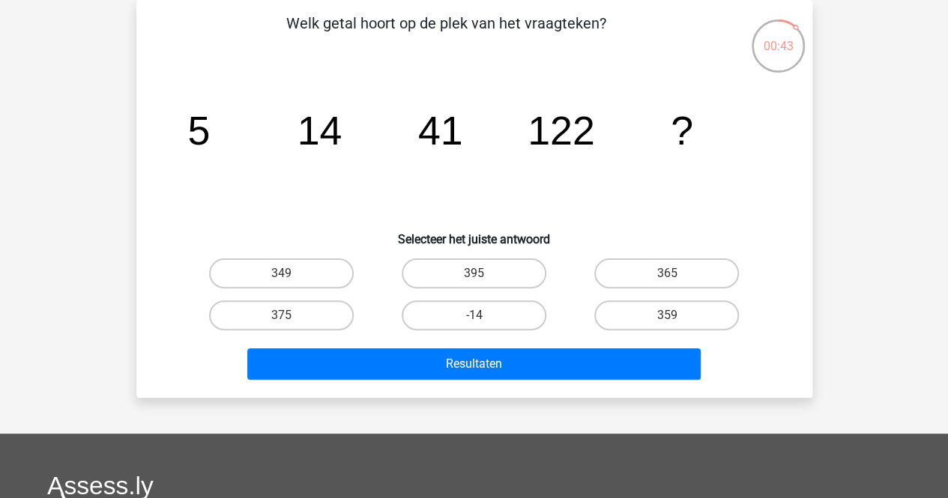
click at [306, 283] on label "349" at bounding box center [281, 274] width 145 height 30
click at [291, 283] on input "349" at bounding box center [286, 279] width 10 height 10
radio input "true"
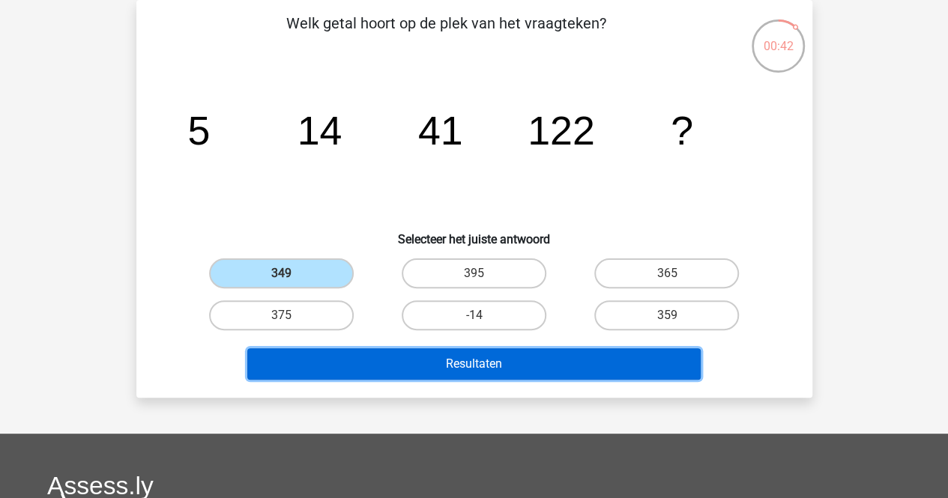
click at [495, 350] on button "Resultaten" at bounding box center [473, 363] width 453 height 31
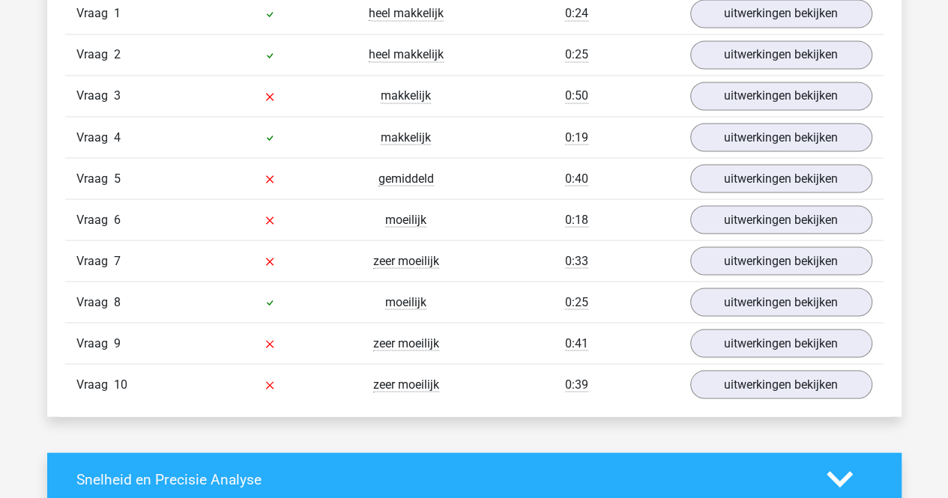
scroll to position [1309, 0]
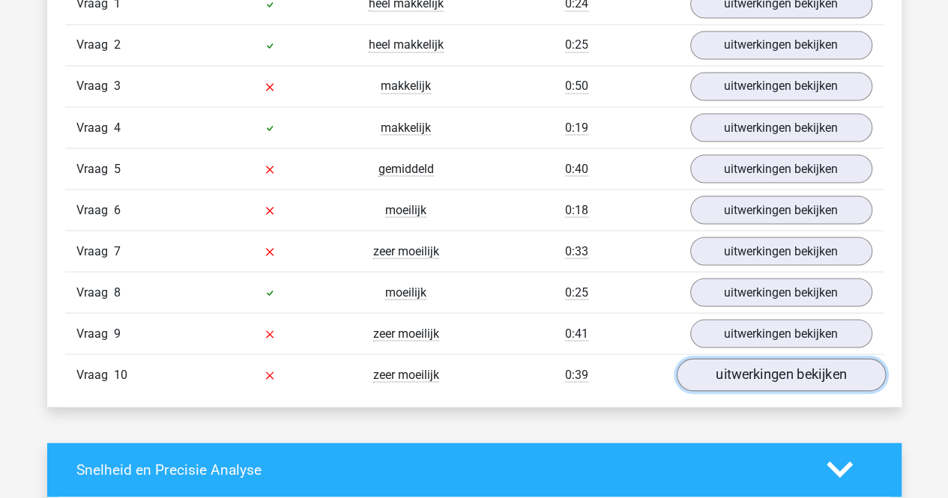
click at [793, 370] on link "uitwerkingen bekijken" at bounding box center [780, 374] width 209 height 33
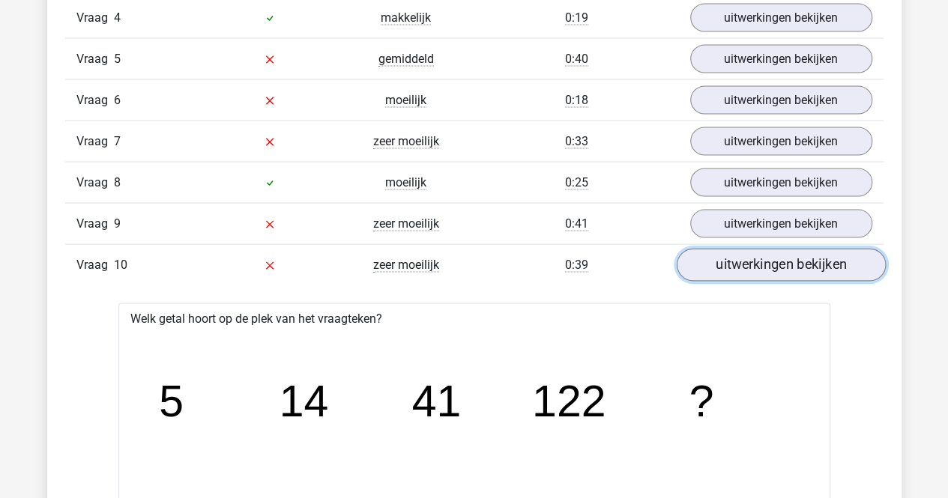
scroll to position [1419, 0]
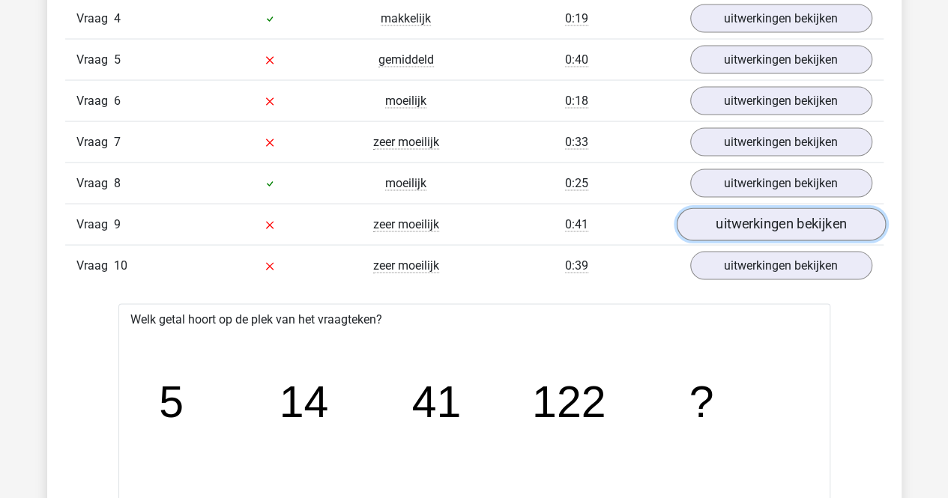
click at [821, 216] on link "uitwerkingen bekijken" at bounding box center [780, 224] width 209 height 33
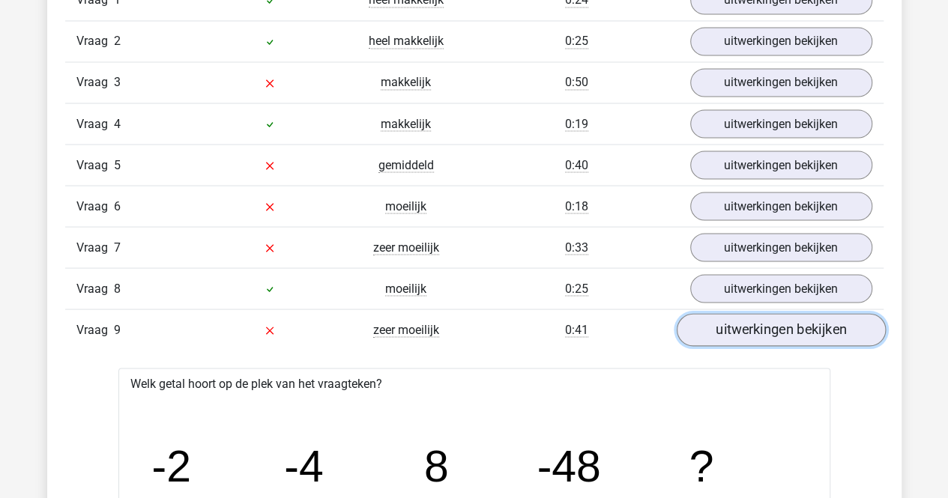
scroll to position [1313, 0]
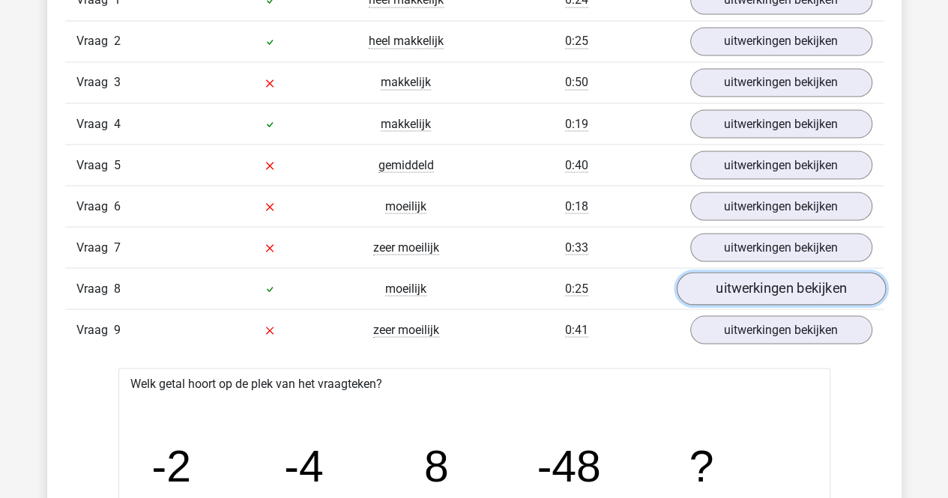
click at [791, 283] on link "uitwerkingen bekijken" at bounding box center [780, 288] width 209 height 33
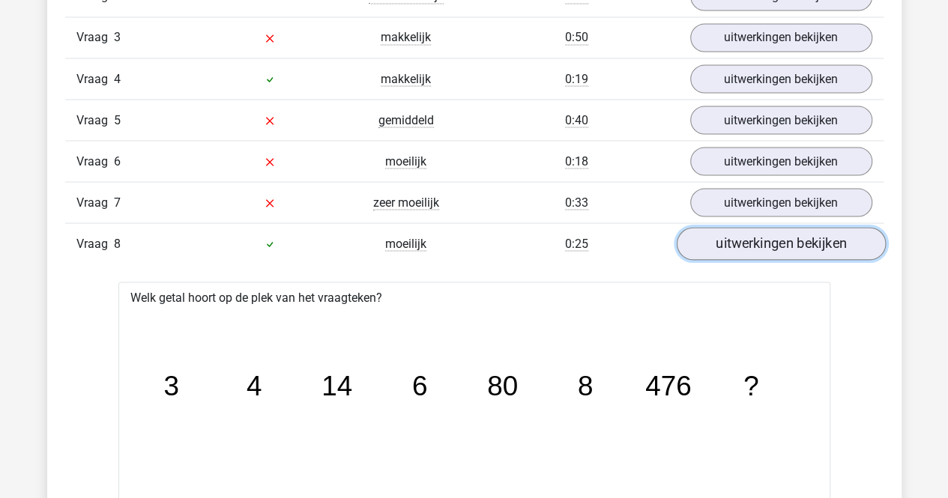
scroll to position [1351, 0]
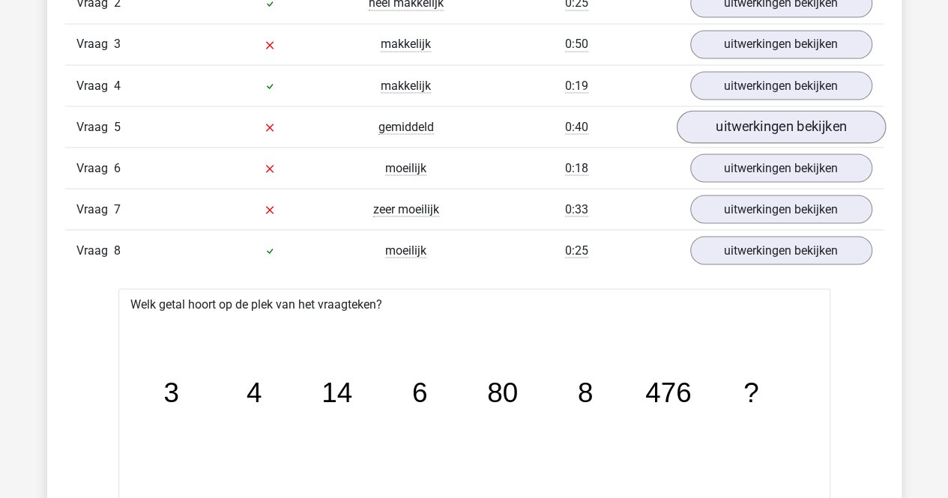
click at [817, 121] on link "uitwerkingen bekijken" at bounding box center [780, 126] width 209 height 33
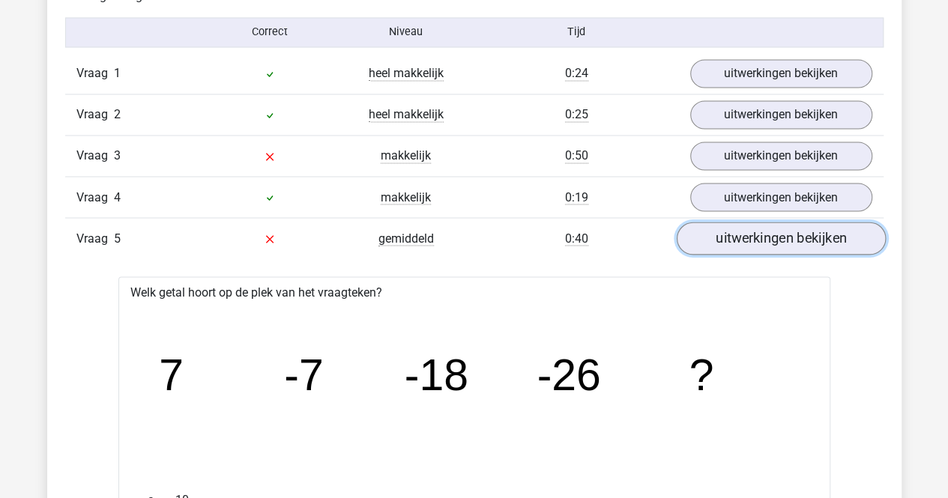
scroll to position [1240, 0]
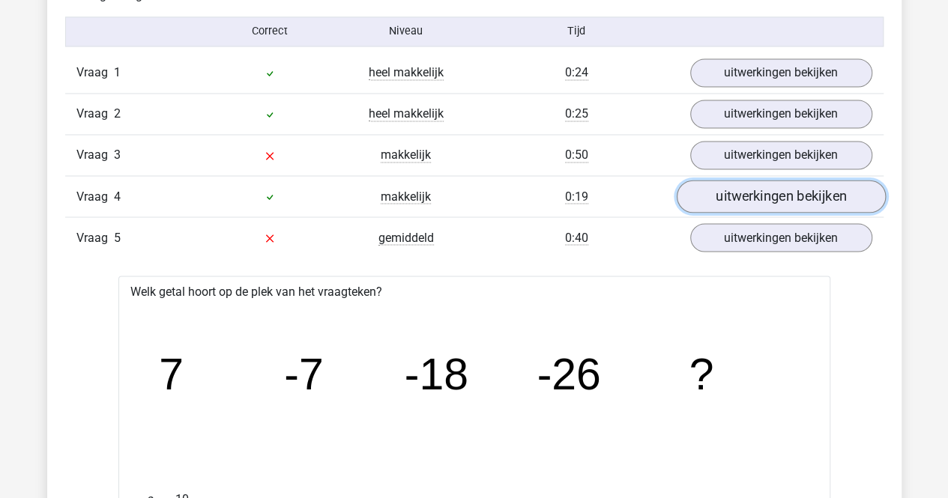
click at [800, 194] on link "uitwerkingen bekijken" at bounding box center [780, 196] width 209 height 33
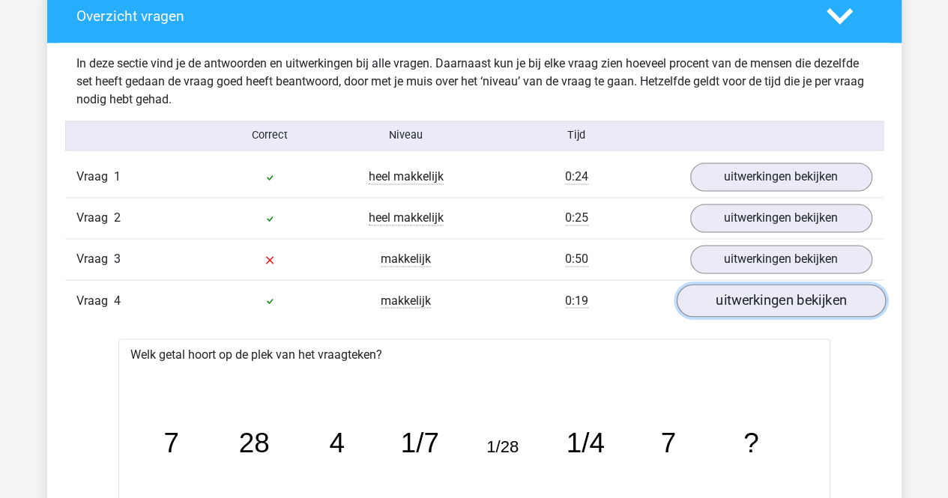
scroll to position [1135, 0]
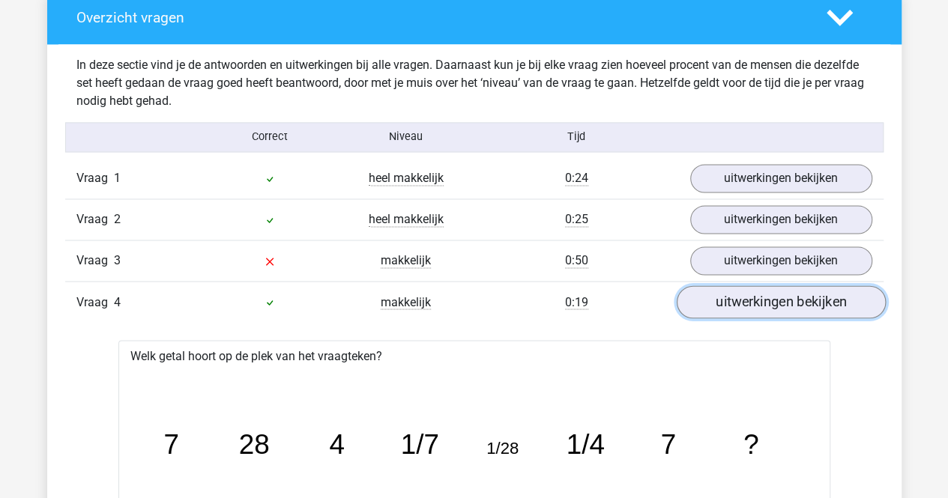
click at [785, 304] on link "uitwerkingen bekijken" at bounding box center [780, 302] width 209 height 33
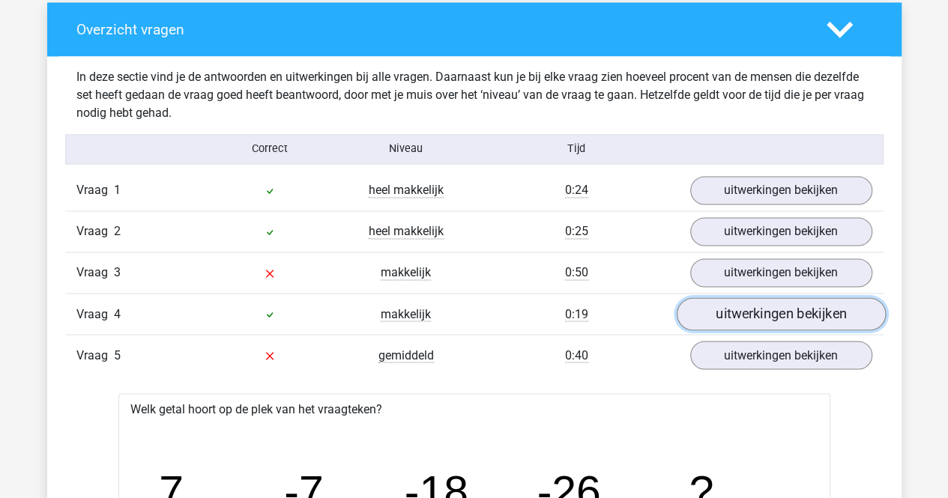
scroll to position [1121, 0]
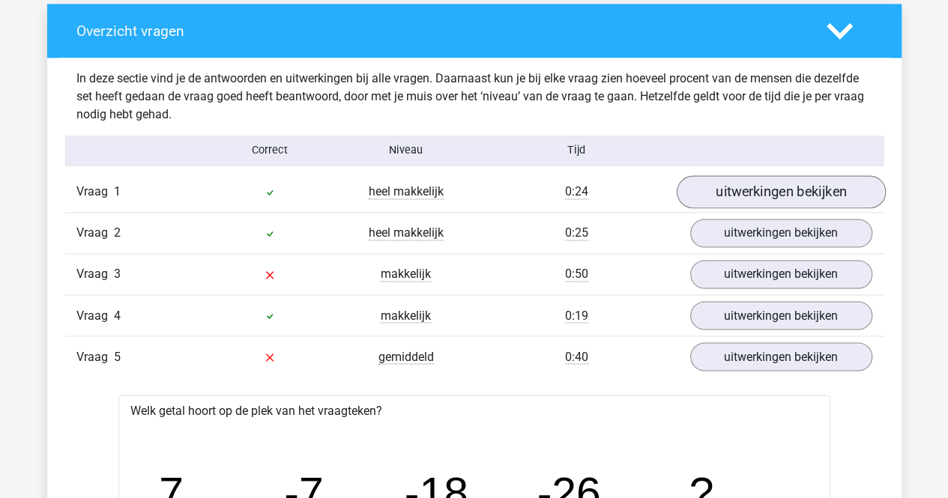
click at [810, 192] on link "uitwerkingen bekijken" at bounding box center [780, 191] width 209 height 33
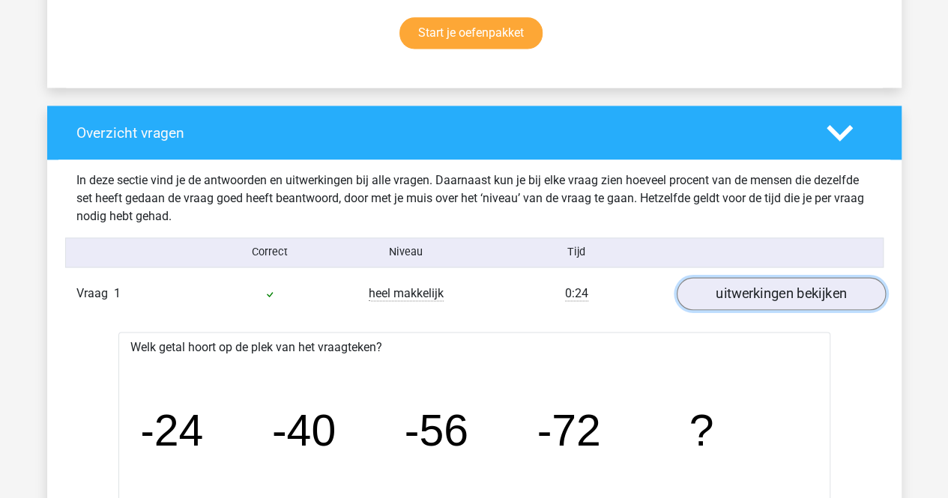
scroll to position [1018, 0]
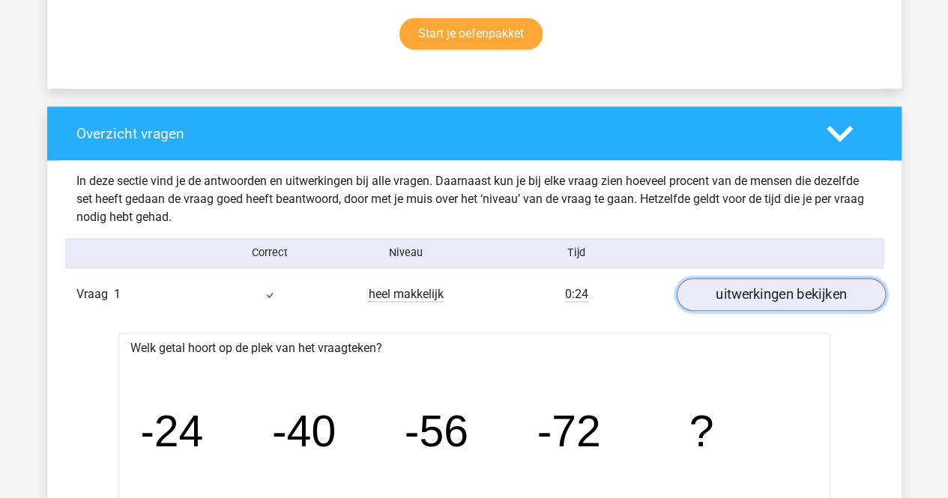
click at [797, 285] on link "uitwerkingen bekijken" at bounding box center [780, 294] width 209 height 33
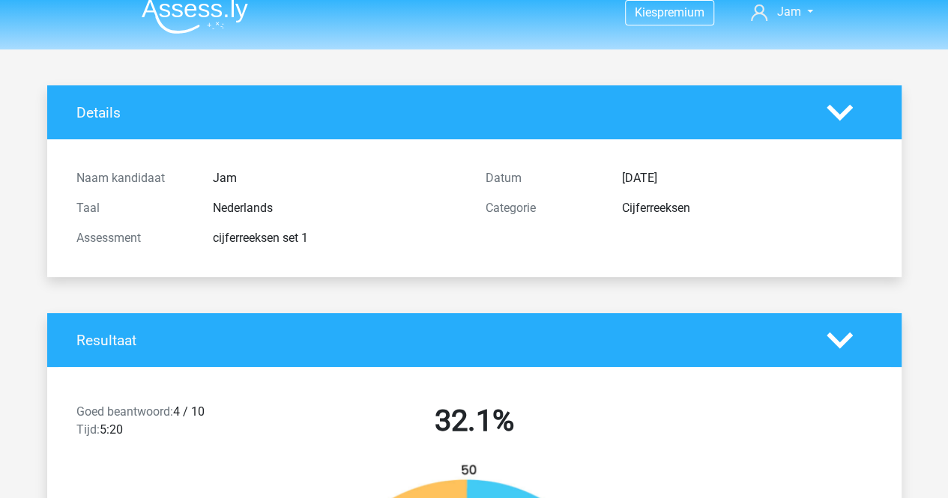
scroll to position [0, 0]
